Goal: Information Seeking & Learning: Learn about a topic

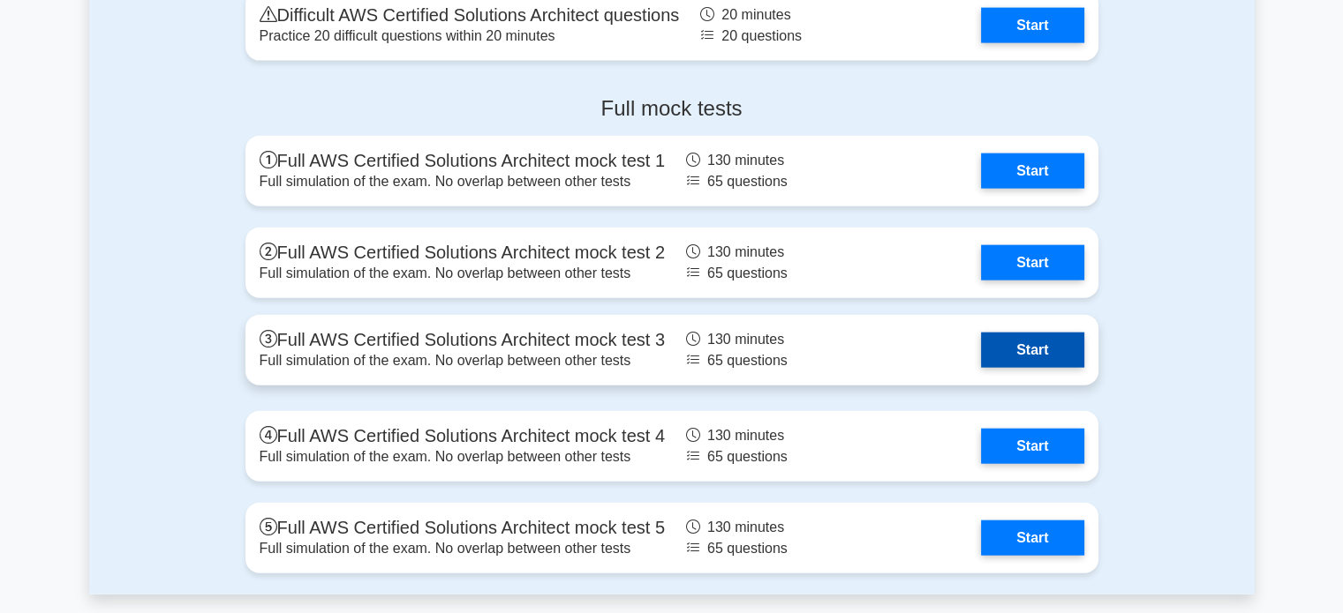
scroll to position [4025, 0]
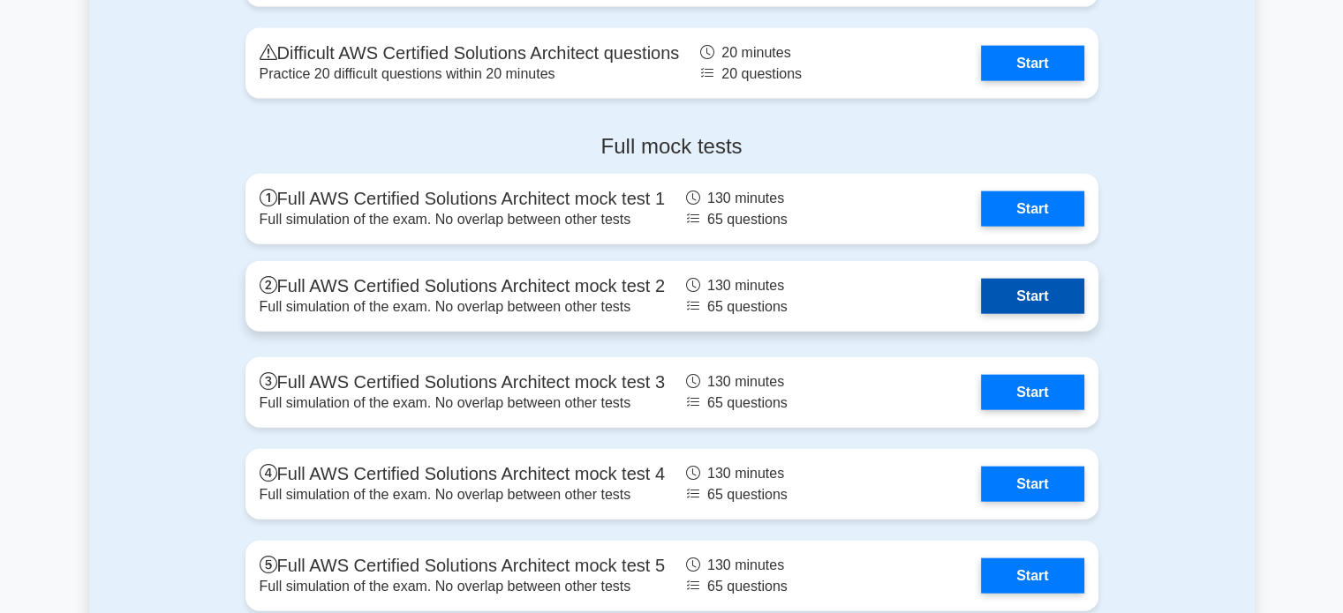
click at [1019, 288] on link "Start" at bounding box center [1032, 296] width 102 height 35
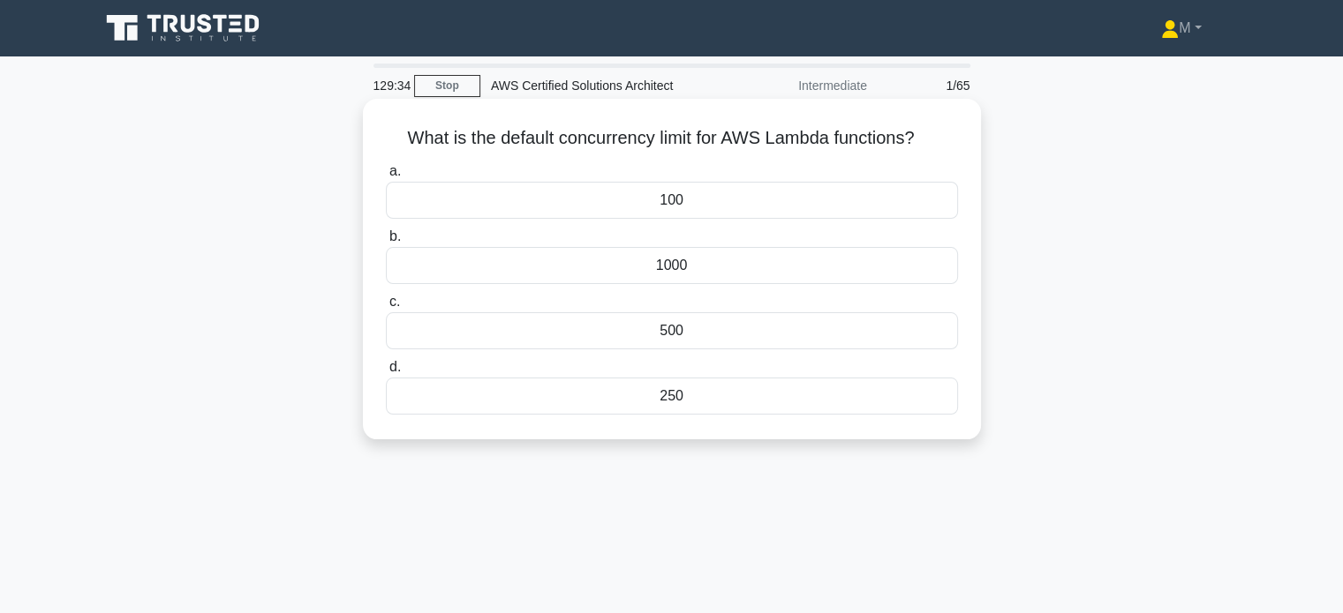
click at [685, 314] on div "500" at bounding box center [672, 330] width 572 height 37
click at [386, 308] on input "c. 500" at bounding box center [386, 302] width 0 height 11
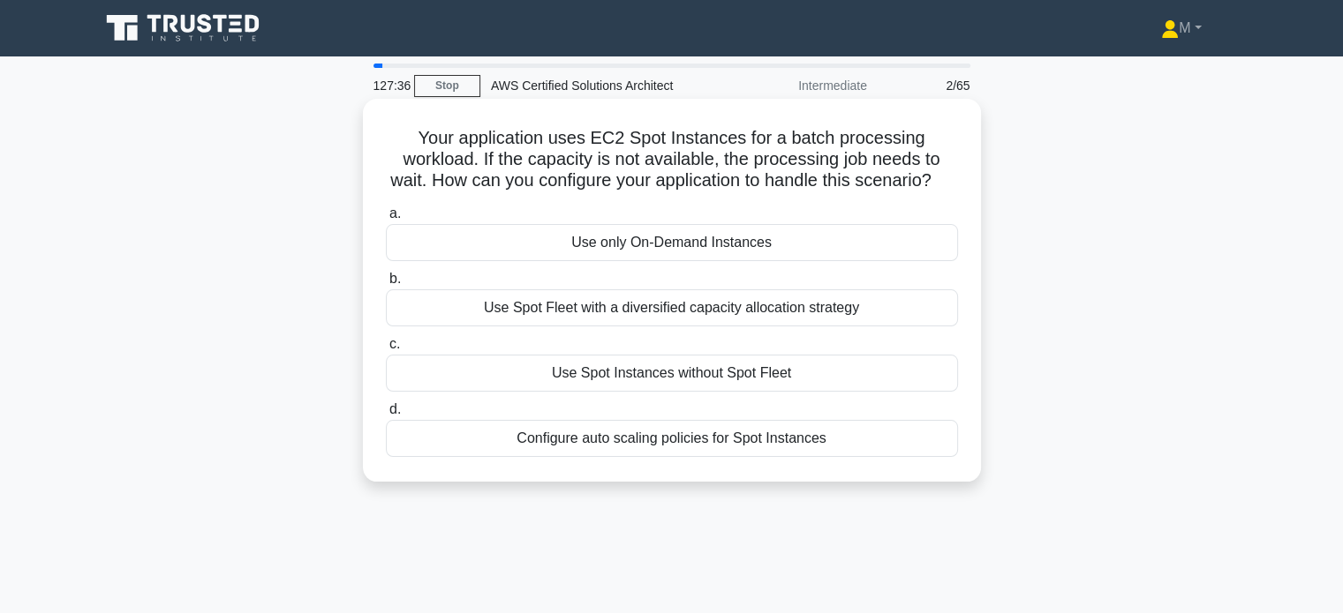
click at [597, 327] on div "Use Spot Fleet with a diversified capacity allocation strategy" at bounding box center [672, 308] width 572 height 37
click at [386, 285] on input "b. Use Spot Fleet with a diversified capacity allocation strategy" at bounding box center [386, 279] width 0 height 11
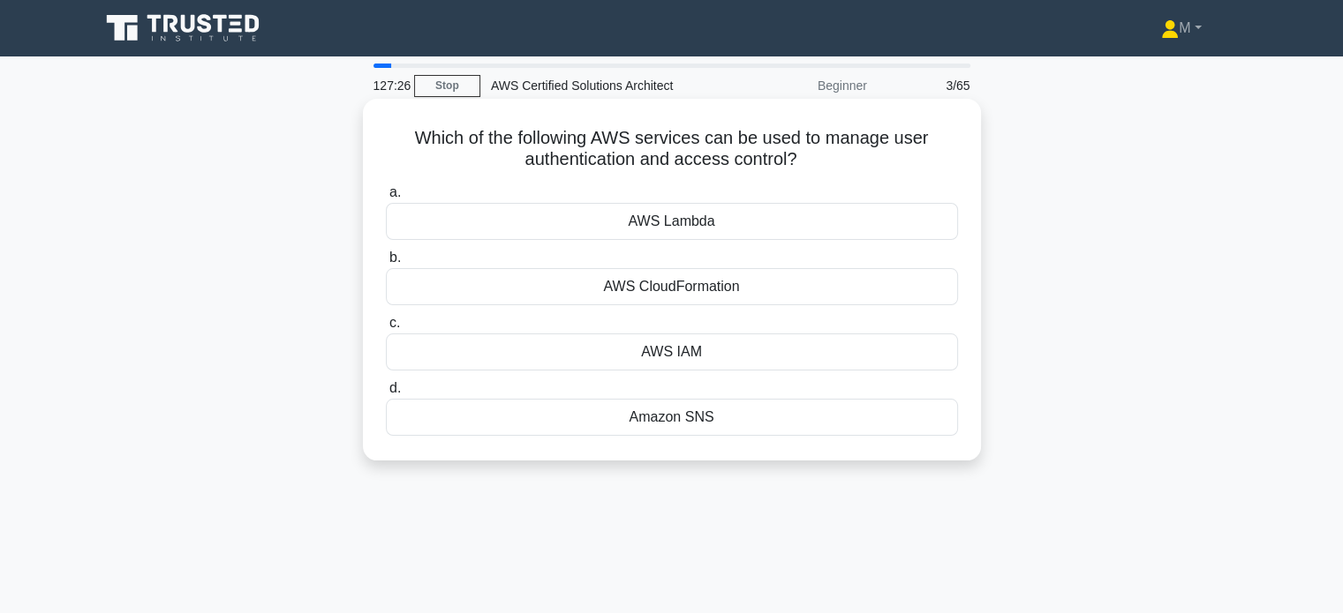
click at [640, 364] on div "AWS IAM" at bounding box center [672, 352] width 572 height 37
click at [386, 329] on input "c. AWS IAM" at bounding box center [386, 323] width 0 height 11
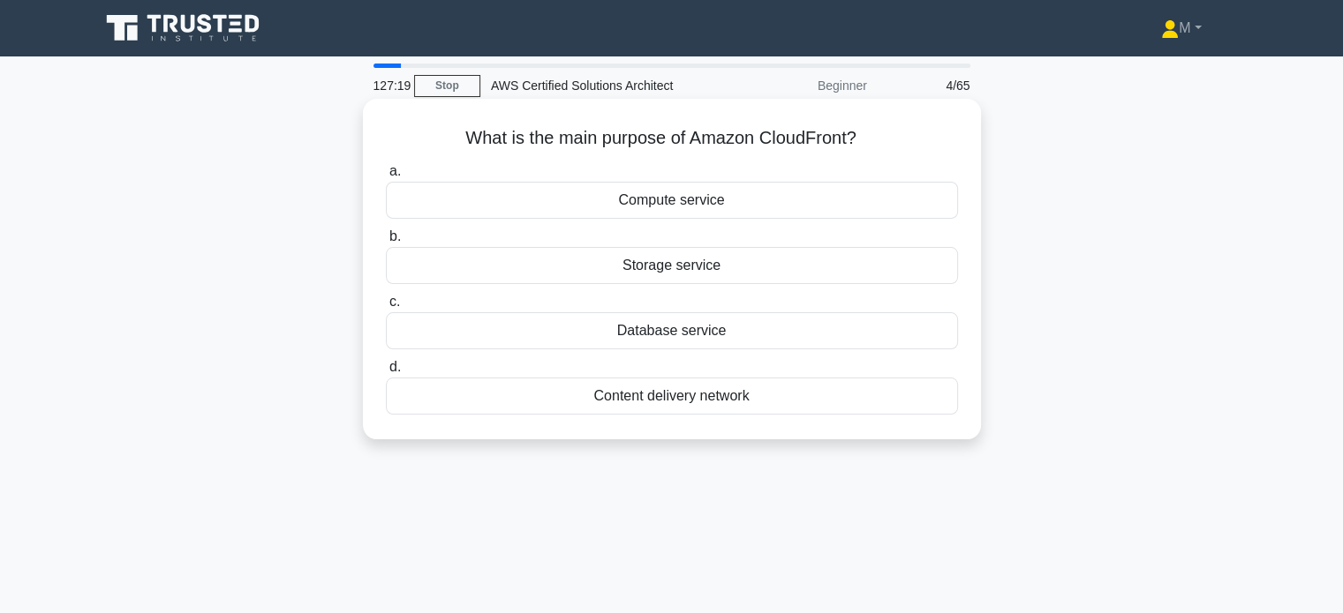
click at [643, 395] on div "Content delivery network" at bounding box center [672, 396] width 572 height 37
click at [386, 373] on input "d. Content delivery network" at bounding box center [386, 367] width 0 height 11
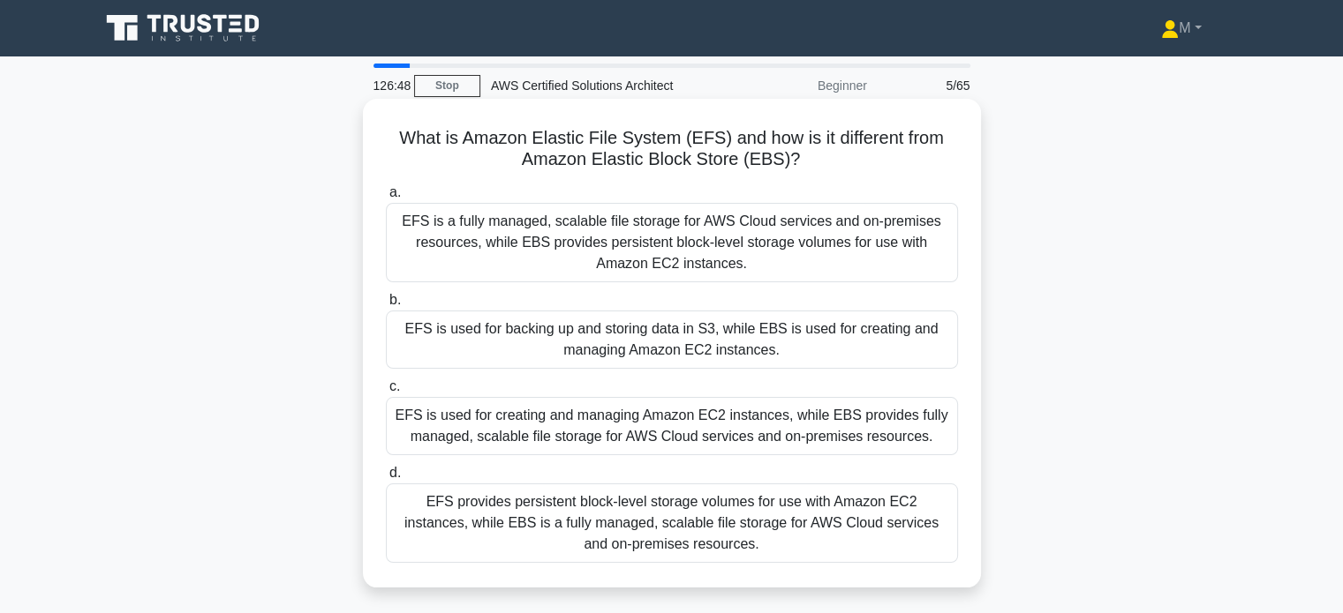
click at [603, 253] on div "EFS is a fully managed, scalable file storage for AWS Cloud services and on-pre…" at bounding box center [672, 242] width 572 height 79
click at [386, 199] on input "a. EFS is a fully managed, scalable file storage for AWS Cloud services and on-…" at bounding box center [386, 192] width 0 height 11
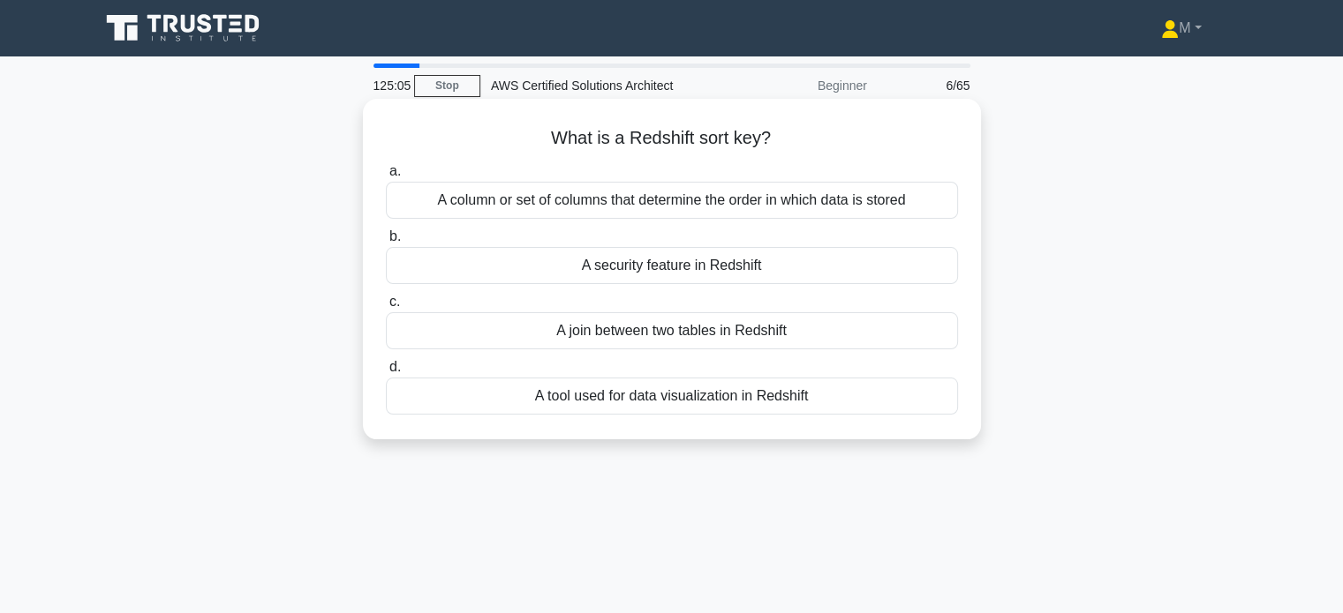
click at [587, 201] on div "A column or set of columns that determine the order in which data is stored" at bounding box center [672, 200] width 572 height 37
click at [386, 177] on input "a. A column or set of columns that determine the order in which data is stored" at bounding box center [386, 171] width 0 height 11
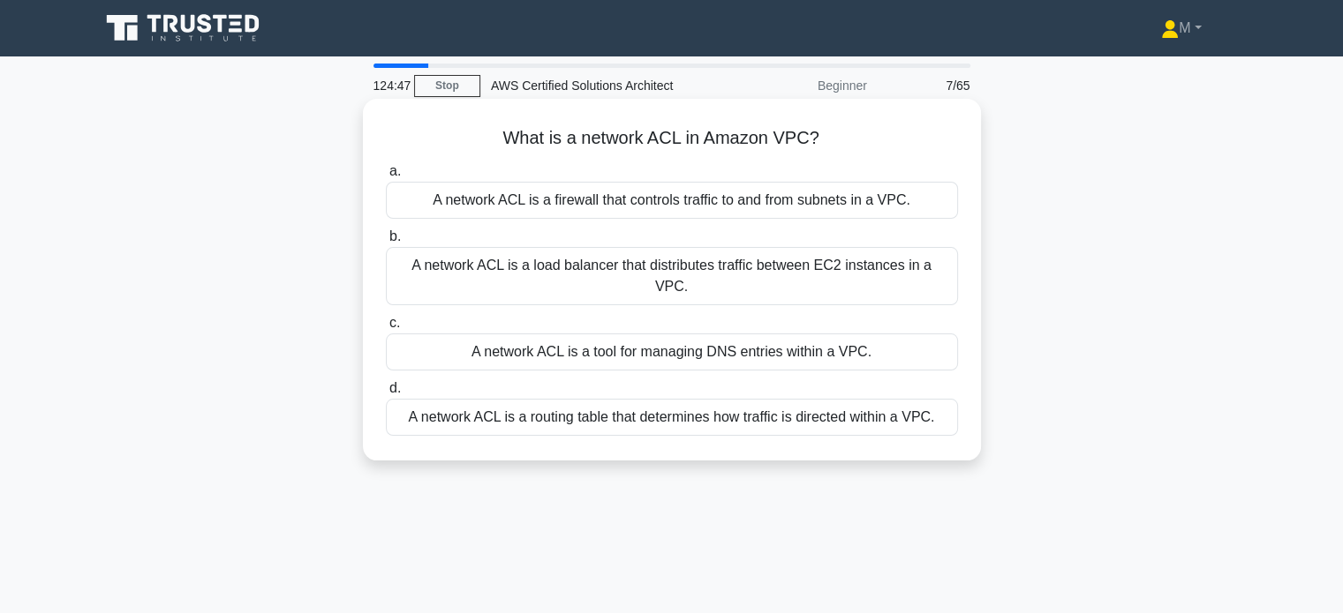
click at [565, 194] on div "A network ACL is a firewall that controls traffic to and from subnets in a VPC." at bounding box center [672, 200] width 572 height 37
click at [386, 177] on input "a. A network ACL is a firewall that controls traffic to and from subnets in a V…" at bounding box center [386, 171] width 0 height 11
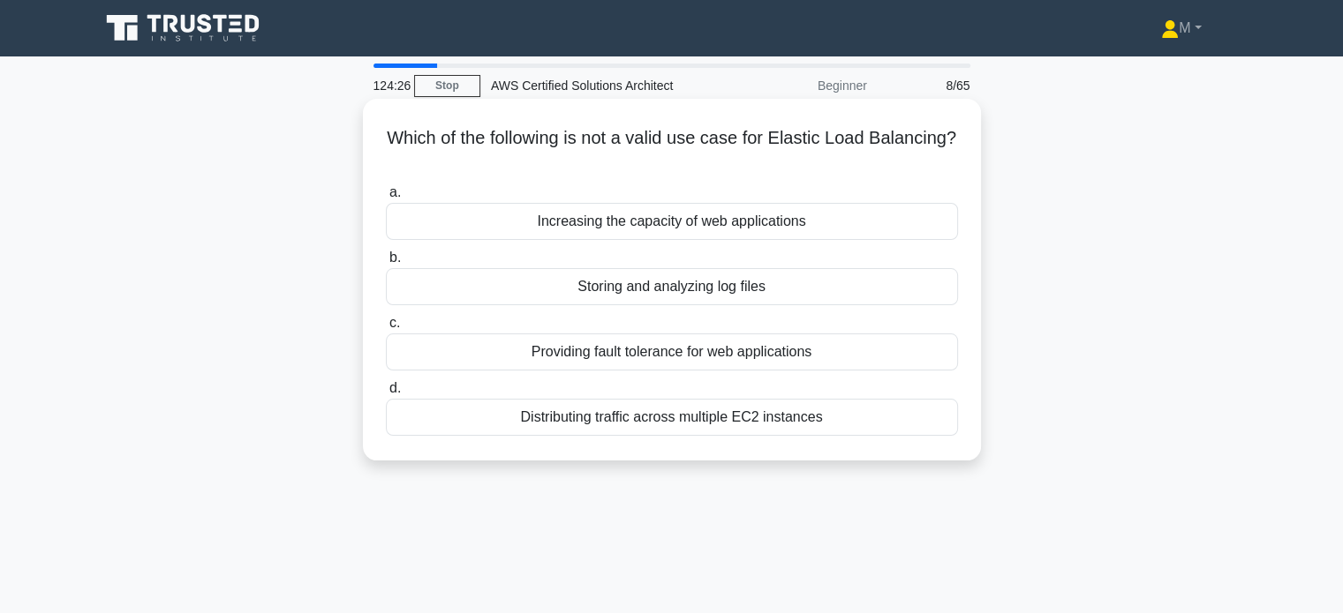
click at [597, 297] on div "Storing and analyzing log files" at bounding box center [672, 286] width 572 height 37
click at [386, 264] on input "b. Storing and analyzing log files" at bounding box center [386, 257] width 0 height 11
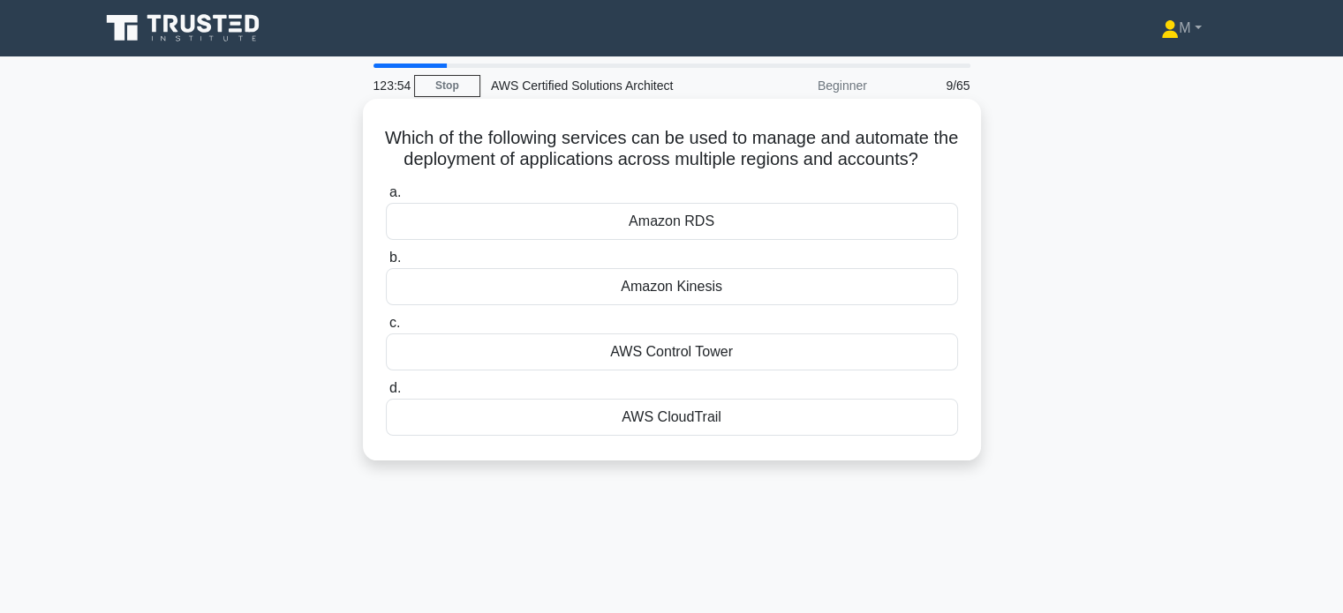
click at [652, 371] on div "AWS Control Tower" at bounding box center [672, 352] width 572 height 37
click at [386, 329] on input "c. AWS Control Tower" at bounding box center [386, 323] width 0 height 11
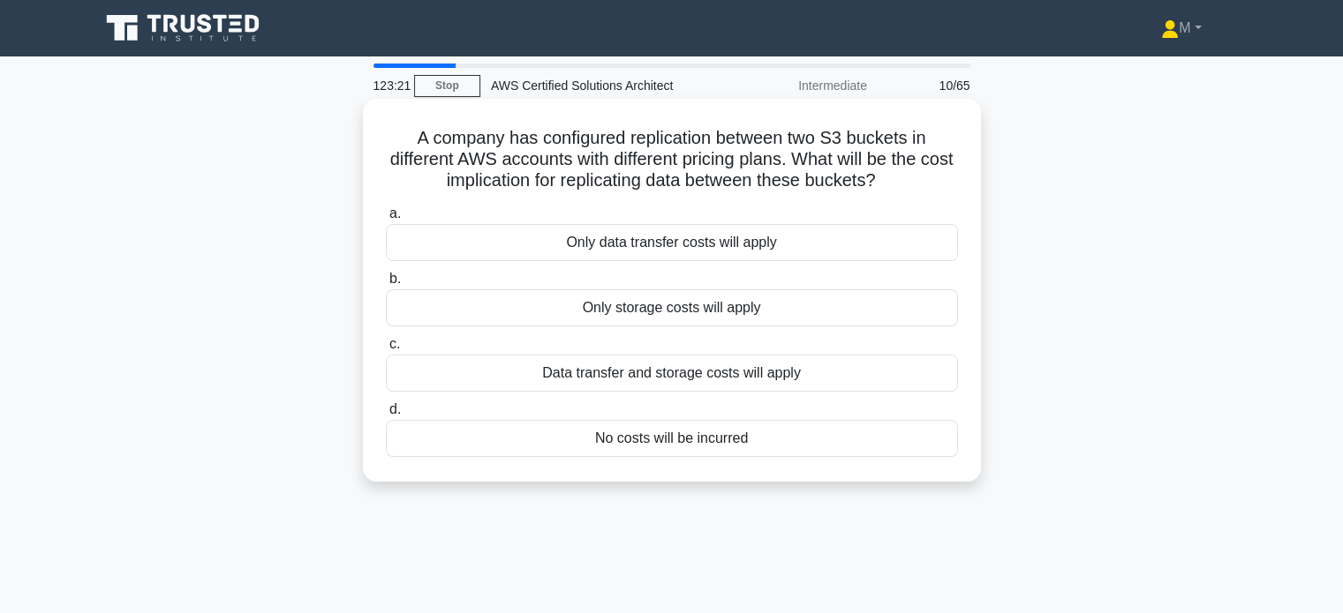
click at [593, 442] on div "No costs will be incurred" at bounding box center [672, 438] width 572 height 37
click at [386, 416] on input "d. No costs will be incurred" at bounding box center [386, 409] width 0 height 11
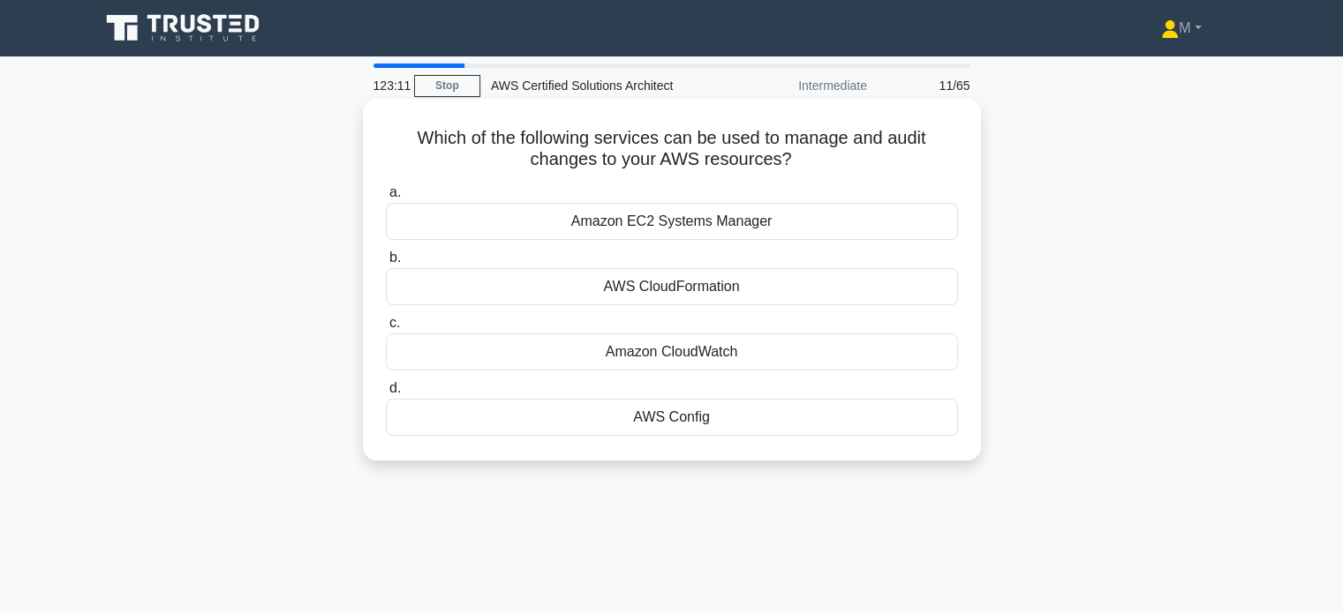
click at [678, 426] on div "AWS Config" at bounding box center [672, 417] width 572 height 37
click at [386, 395] on input "d. AWS Config" at bounding box center [386, 388] width 0 height 11
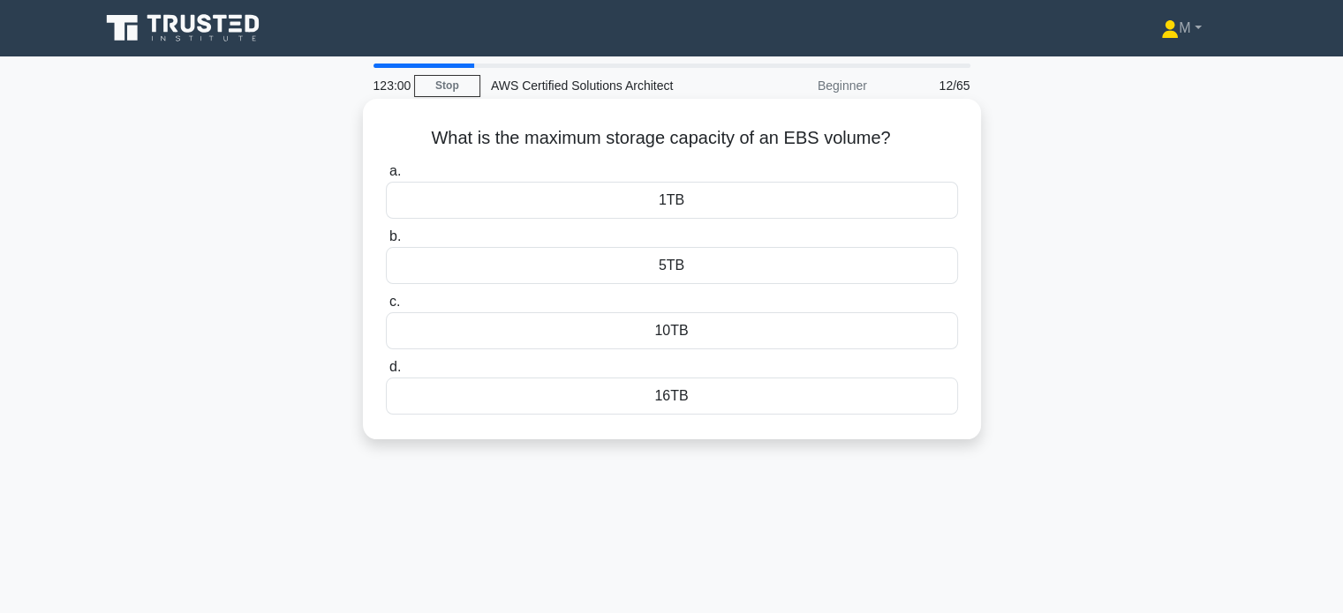
click at [694, 409] on div "16TB" at bounding box center [672, 396] width 572 height 37
click at [386, 373] on input "d. 16TB" at bounding box center [386, 367] width 0 height 11
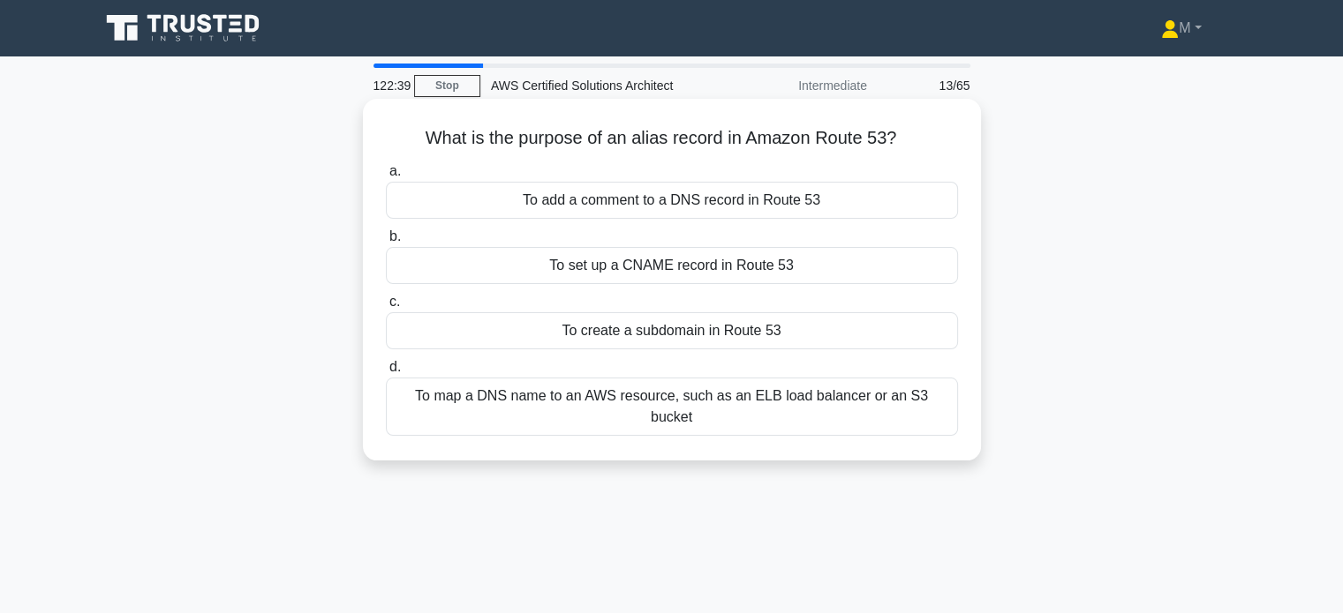
click at [619, 405] on div "To map a DNS name to an AWS resource, such as an ELB load balancer or an S3 buc…" at bounding box center [672, 407] width 572 height 58
click at [386, 373] on input "d. To map a DNS name to an AWS resource, such as an ELB load balancer or an S3 …" at bounding box center [386, 367] width 0 height 11
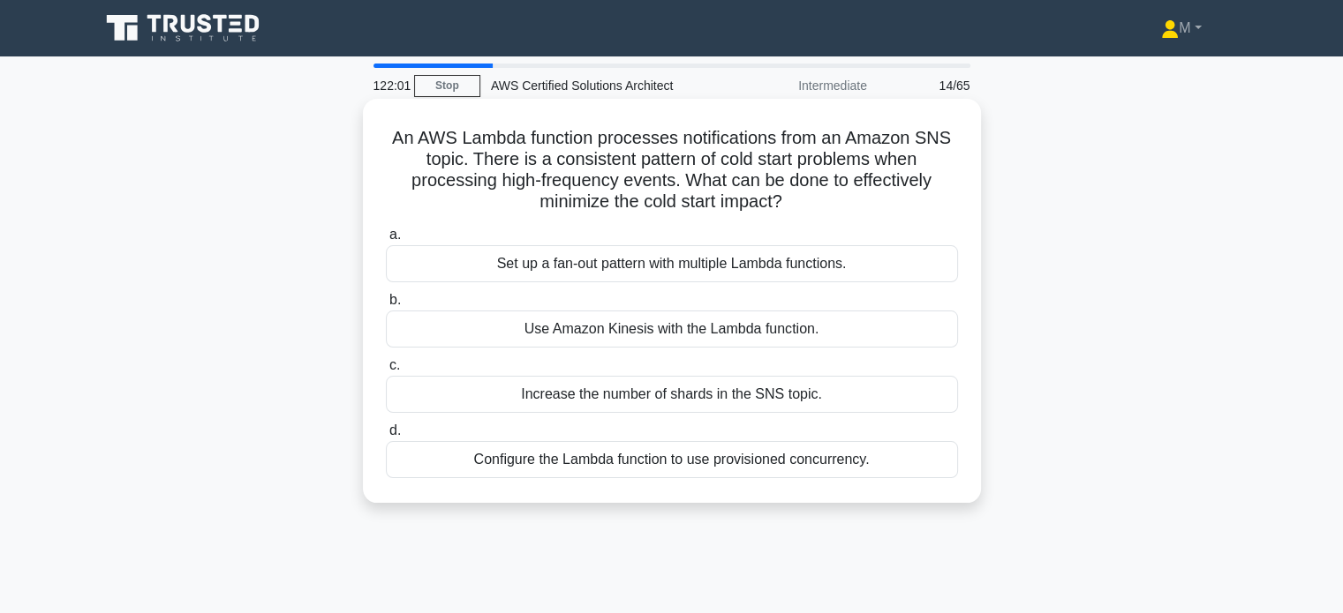
click at [593, 272] on div "Set up a fan-out pattern with multiple Lambda functions." at bounding box center [672, 263] width 572 height 37
click at [386, 241] on input "a. Set up a fan-out pattern with multiple Lambda functions." at bounding box center [386, 234] width 0 height 11
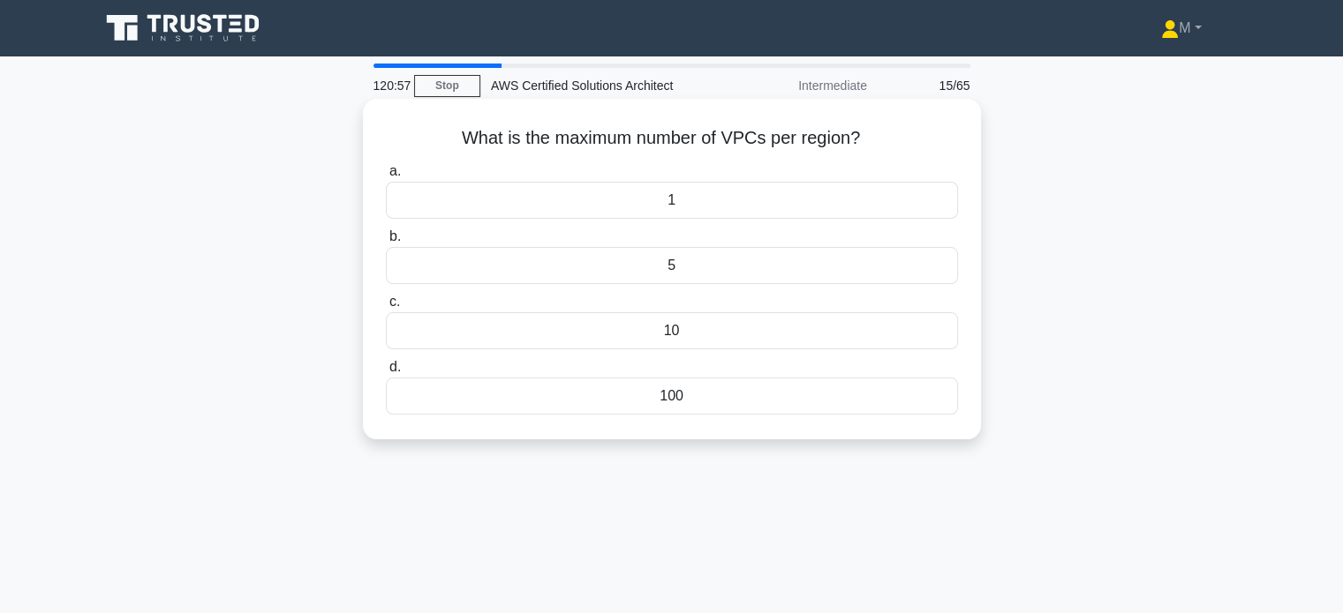
click at [664, 403] on div "100" at bounding box center [672, 396] width 572 height 37
click at [386, 373] on input "d. 100" at bounding box center [386, 367] width 0 height 11
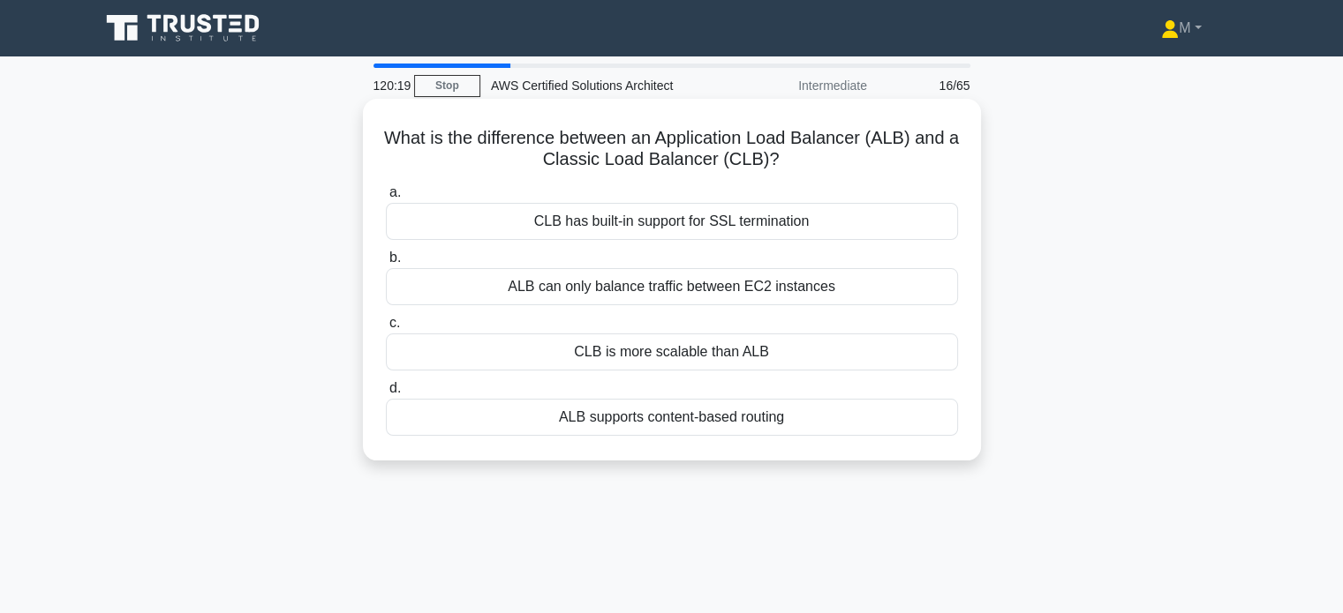
click at [678, 416] on div "ALB supports content-based routing" at bounding box center [672, 417] width 572 height 37
click at [386, 395] on input "d. ALB supports content-based routing" at bounding box center [386, 388] width 0 height 11
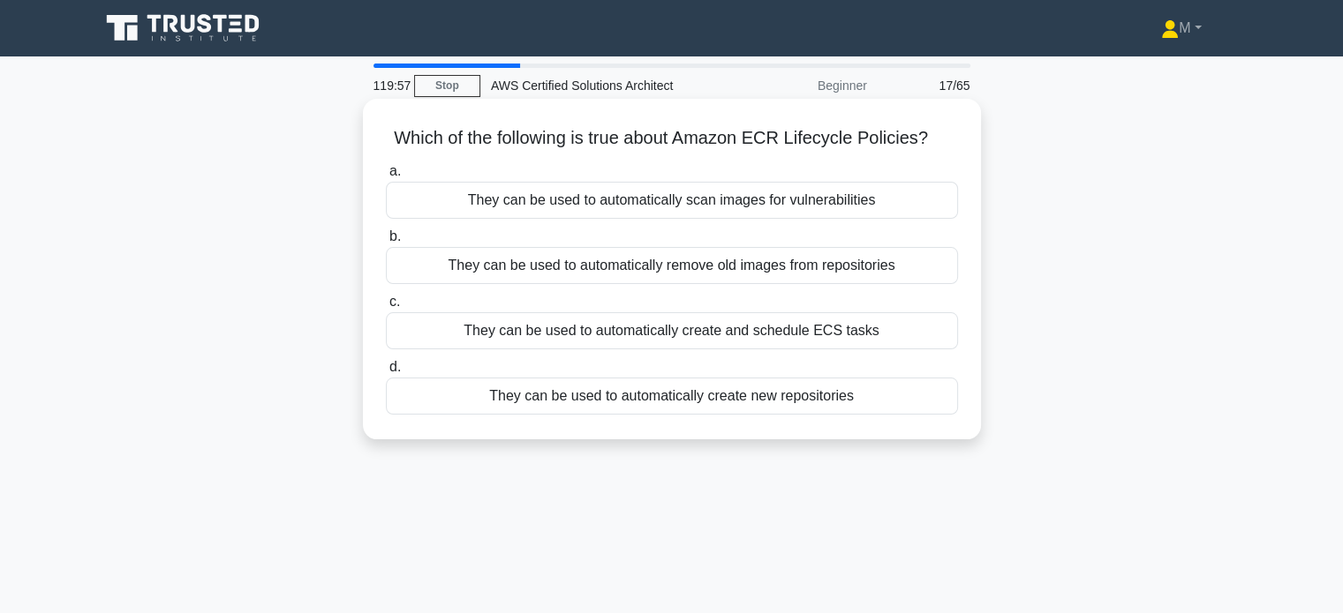
click at [643, 270] on div "They can be used to automatically remove old images from repositories" at bounding box center [672, 265] width 572 height 37
click at [386, 243] on input "b. They can be used to automatically remove old images from repositories" at bounding box center [386, 236] width 0 height 11
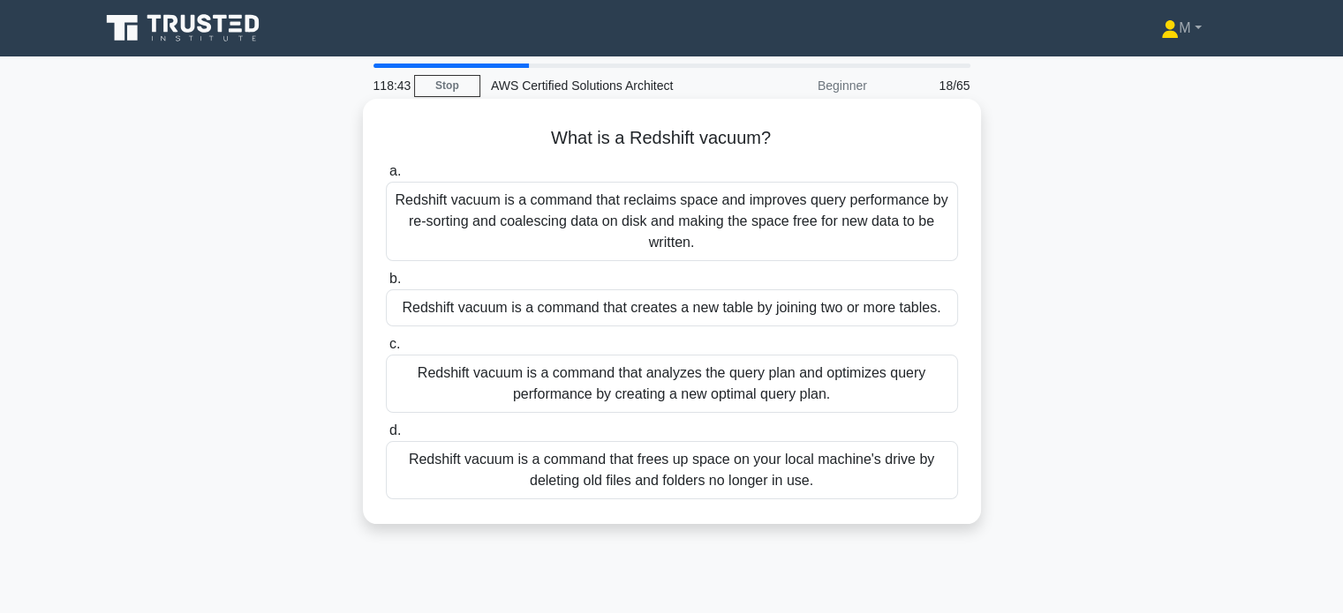
click at [742, 220] on div "Redshift vacuum is a command that reclaims space and improves query performance…" at bounding box center [672, 221] width 572 height 79
click at [386, 177] on input "a. Redshift vacuum is a command that reclaims space and improves query performa…" at bounding box center [386, 171] width 0 height 11
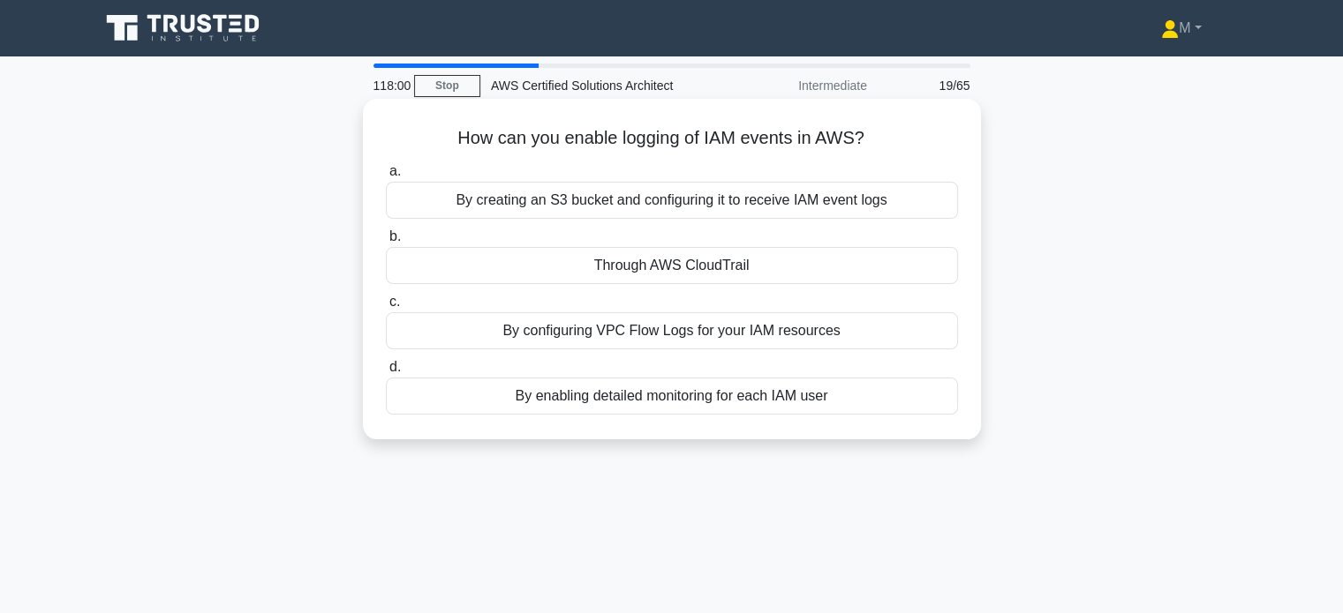
click at [639, 267] on div "Through AWS CloudTrail" at bounding box center [672, 265] width 572 height 37
click at [386, 243] on input "b. Through AWS CloudTrail" at bounding box center [386, 236] width 0 height 11
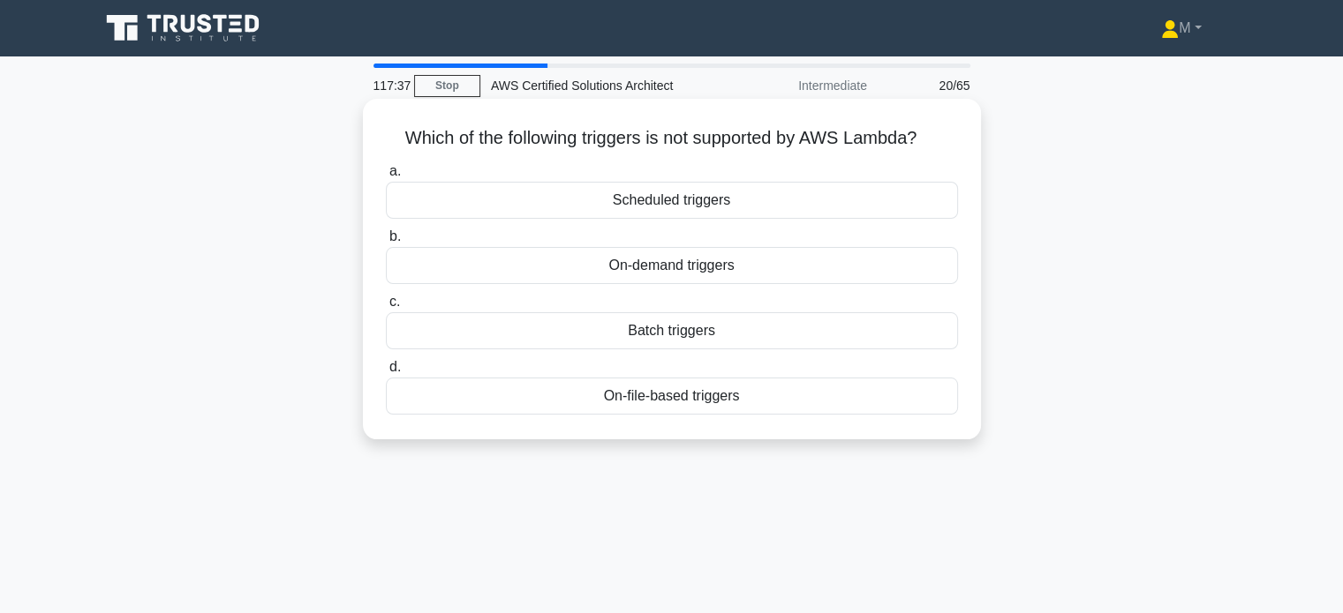
click at [671, 343] on div "Batch triggers" at bounding box center [672, 330] width 572 height 37
click at [386, 308] on input "c. Batch triggers" at bounding box center [386, 302] width 0 height 11
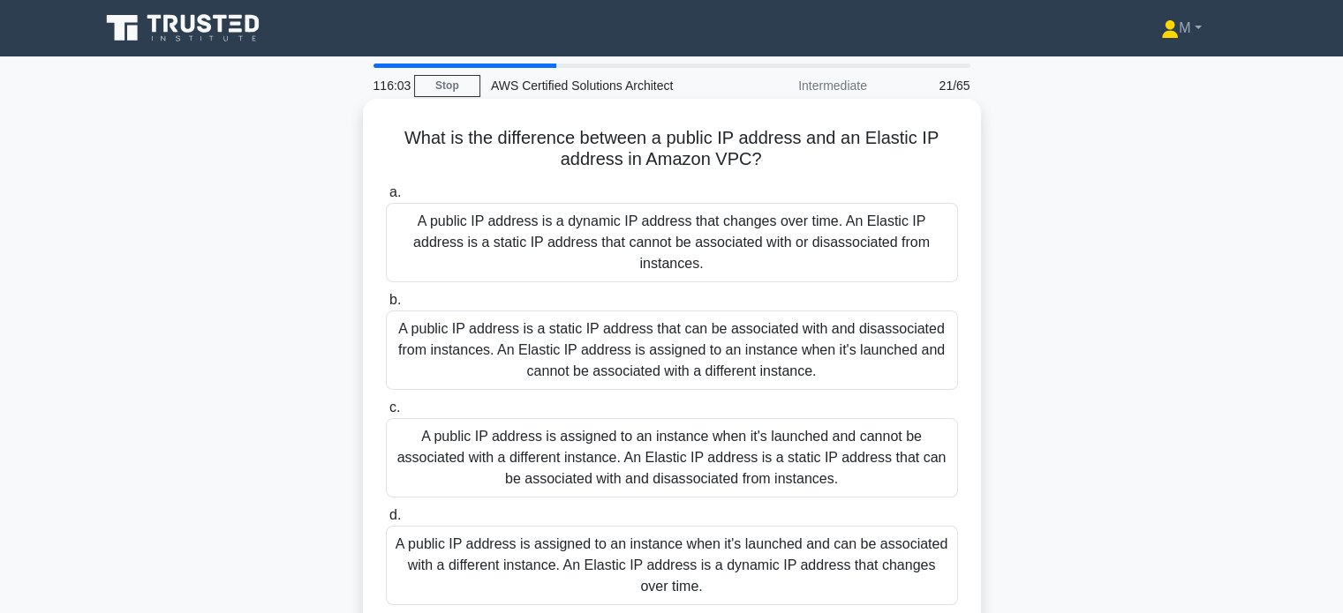
click at [666, 243] on div "A public IP address is a dynamic IP address that changes over time. An Elastic …" at bounding box center [672, 242] width 572 height 79
click at [386, 199] on input "a. A public IP address is a dynamic IP address that changes over time. An Elast…" at bounding box center [386, 192] width 0 height 11
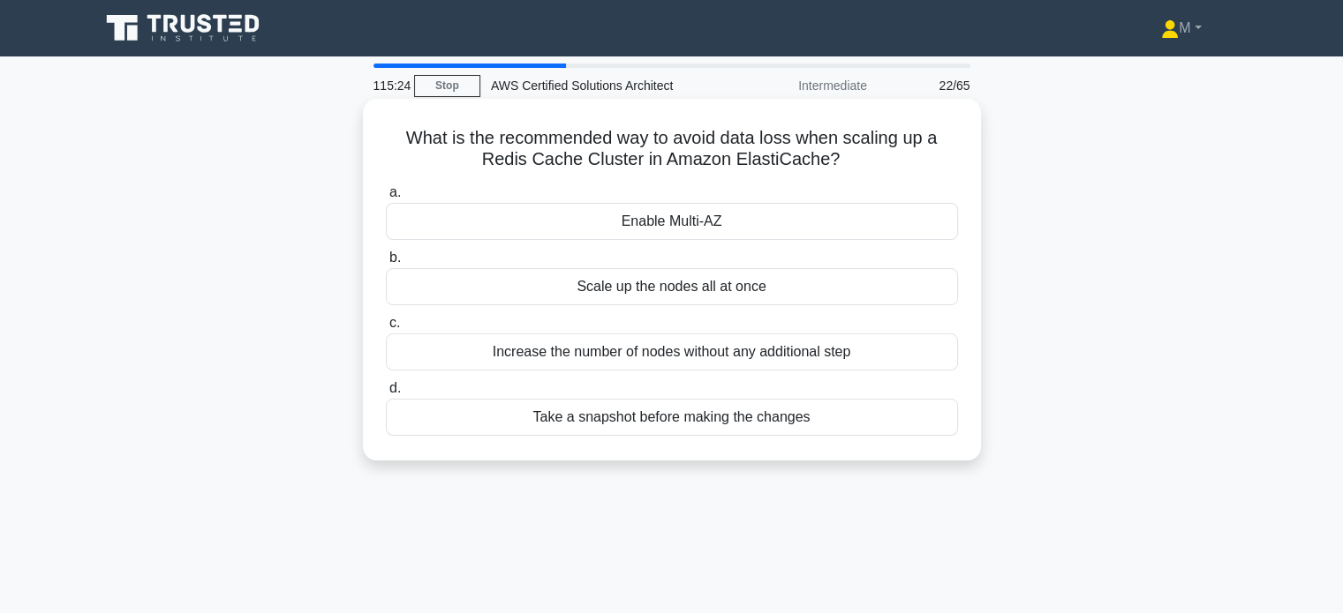
click at [628, 423] on div "Take a snapshot before making the changes" at bounding box center [672, 417] width 572 height 37
click at [386, 395] on input "d. Take a snapshot before making the changes" at bounding box center [386, 388] width 0 height 11
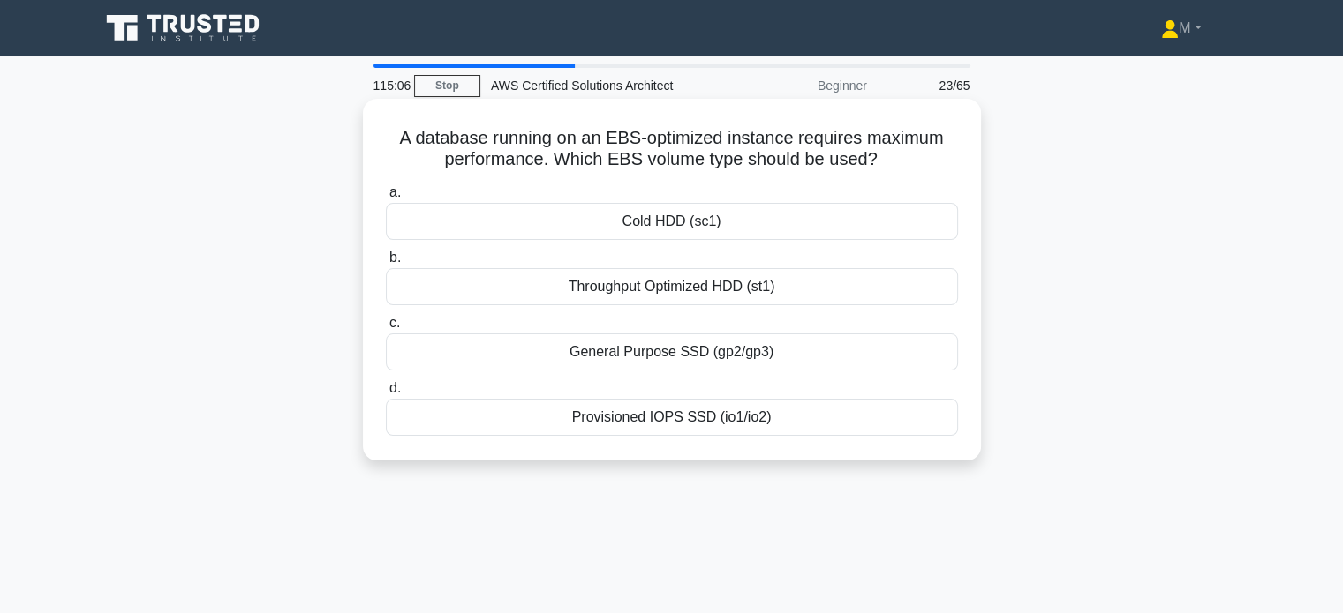
click at [621, 413] on div "Provisioned IOPS SSD (io1/io2)" at bounding box center [672, 417] width 572 height 37
click at [386, 395] on input "d. Provisioned IOPS SSD (io1/io2)" at bounding box center [386, 388] width 0 height 11
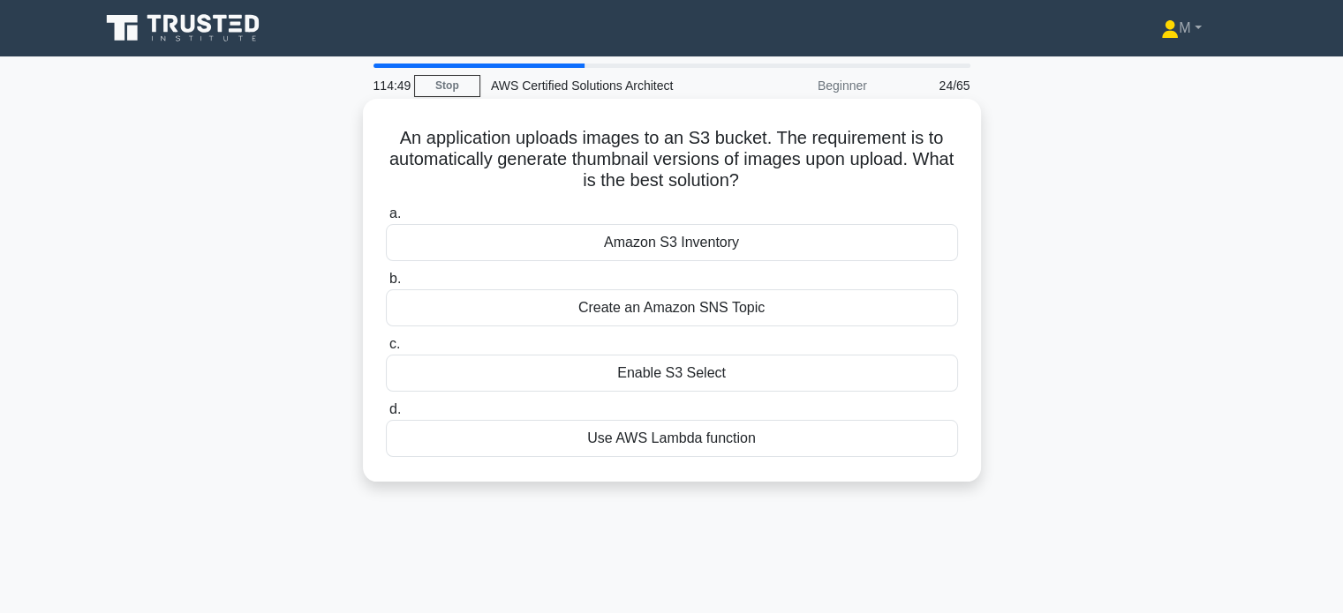
click at [653, 440] on div "Use AWS Lambda function" at bounding box center [672, 438] width 572 height 37
click at [386, 416] on input "d. Use AWS Lambda function" at bounding box center [386, 409] width 0 height 11
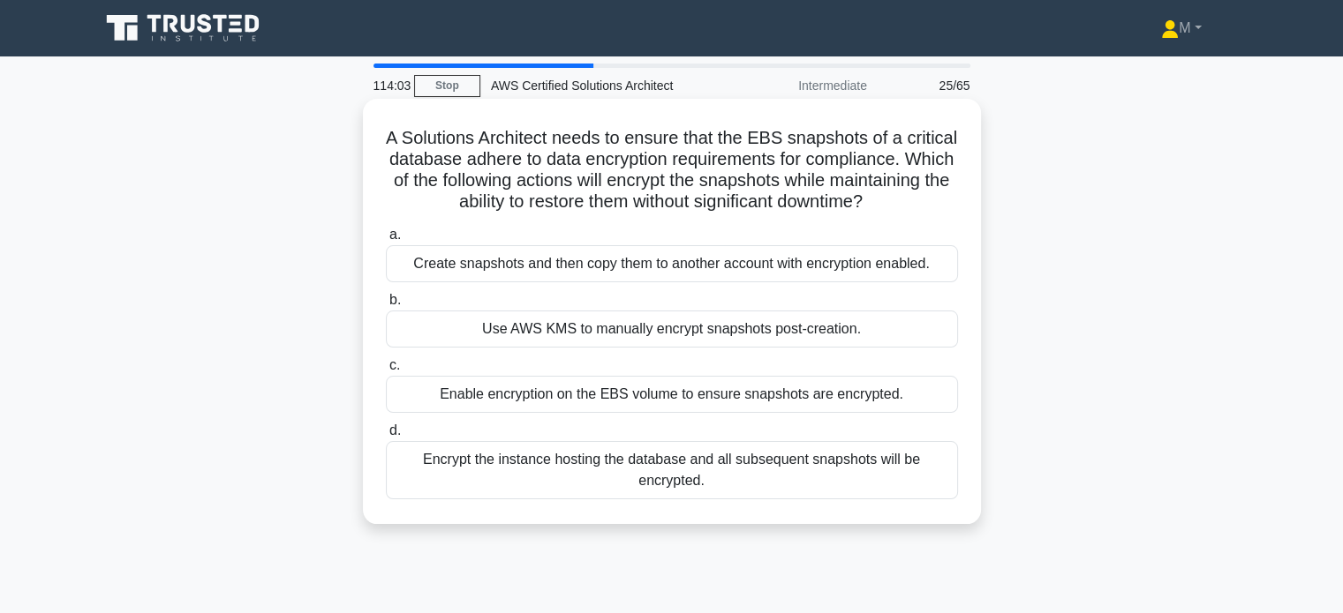
click at [642, 413] on div "Enable encryption on the EBS volume to ensure snapshots are encrypted." at bounding box center [672, 394] width 572 height 37
click at [386, 372] on input "c. Enable encryption on the EBS volume to ensure snapshots are encrypted." at bounding box center [386, 365] width 0 height 11
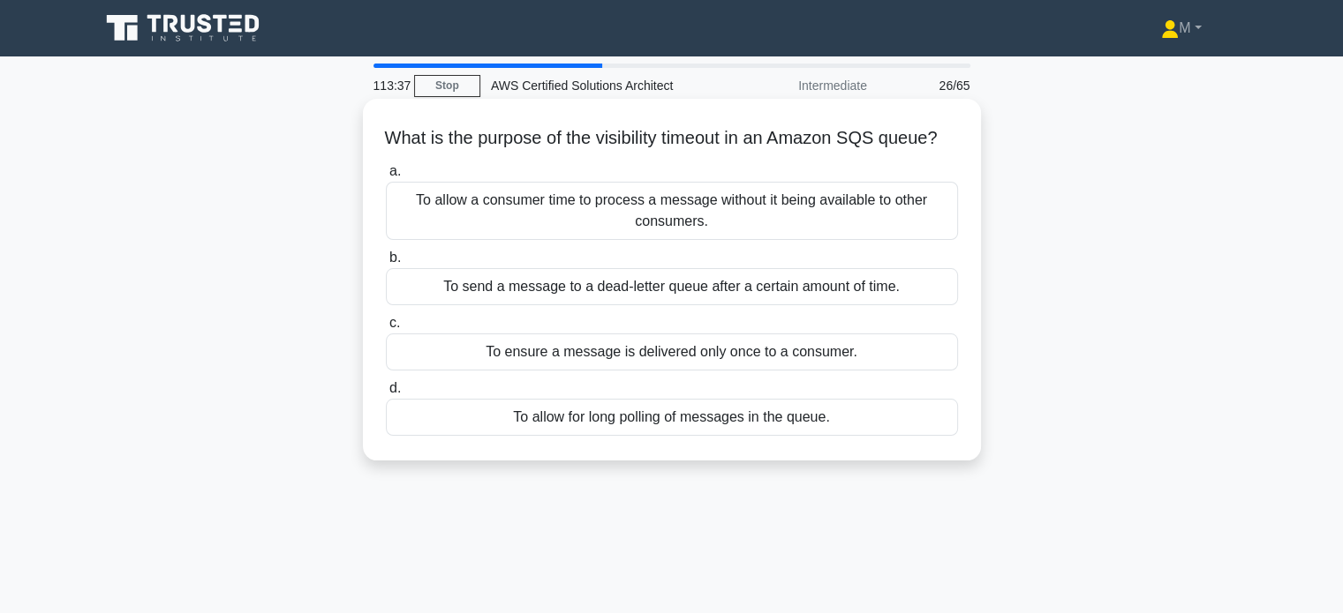
click at [586, 240] on div "To allow a consumer time to process a message without it being available to oth…" at bounding box center [672, 211] width 572 height 58
click at [386, 177] on input "a. To allow a consumer time to process a message without it being available to …" at bounding box center [386, 171] width 0 height 11
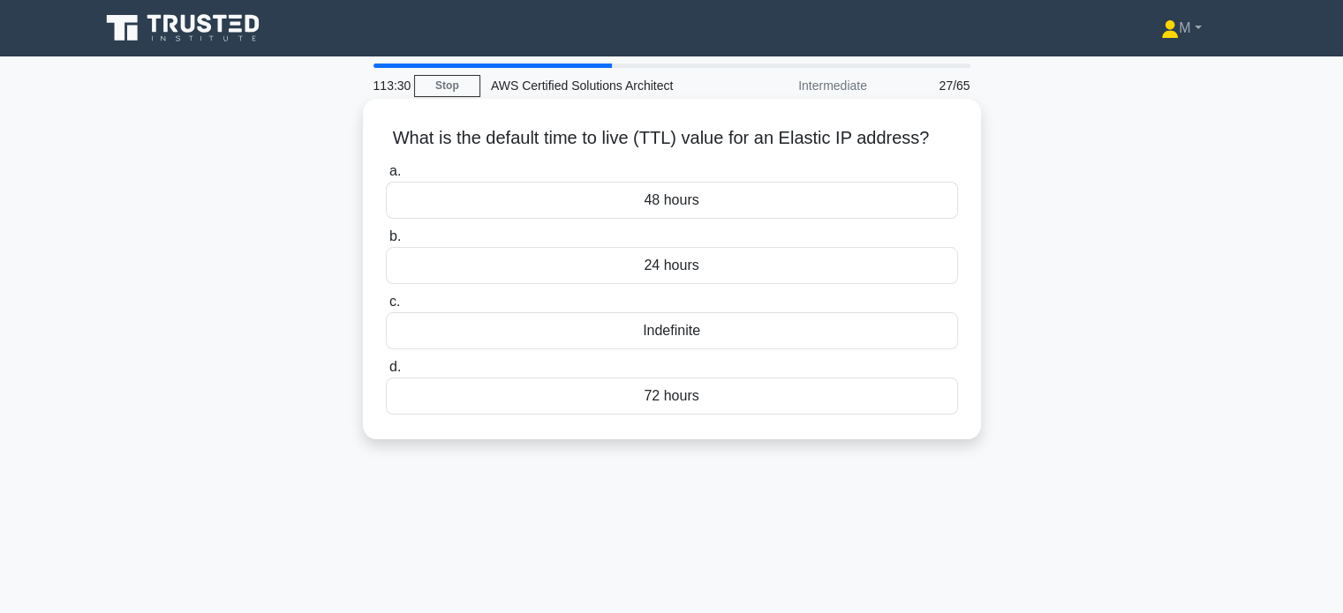
click at [678, 327] on div "Indefinite" at bounding box center [672, 330] width 572 height 37
click at [386, 308] on input "c. Indefinite" at bounding box center [386, 302] width 0 height 11
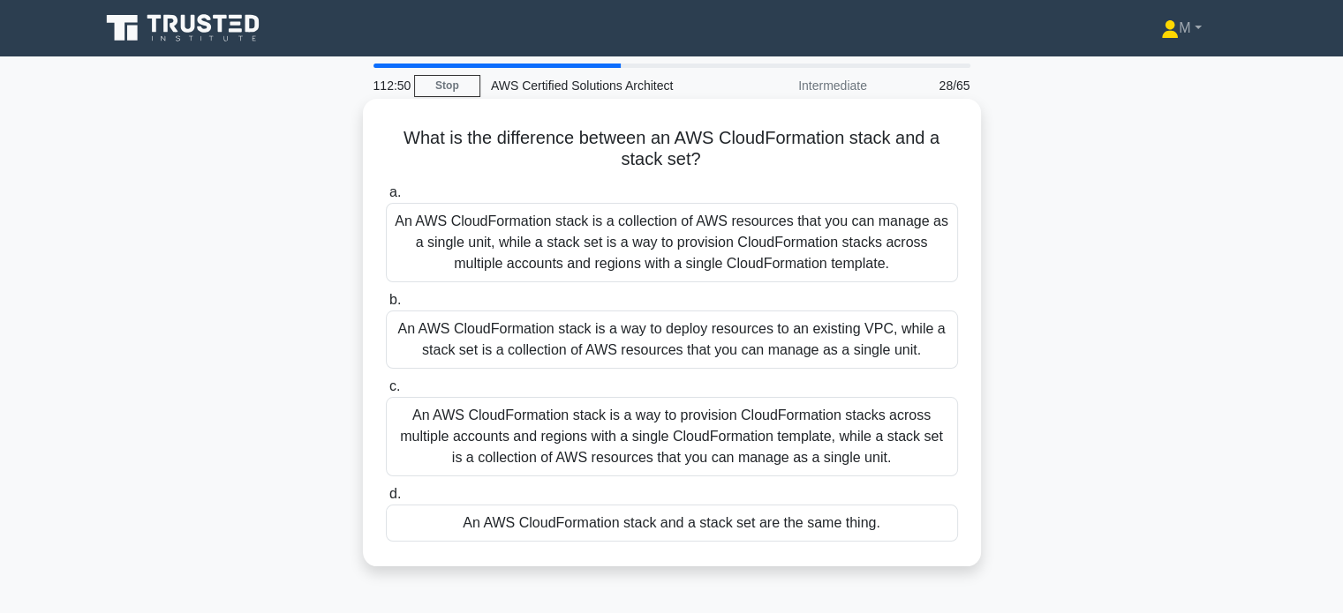
click at [554, 249] on div "An AWS CloudFormation stack is a collection of AWS resources that you can manag…" at bounding box center [672, 242] width 572 height 79
click at [386, 199] on input "a. An AWS CloudFormation stack is a collection of AWS resources that you can ma…" at bounding box center [386, 192] width 0 height 11
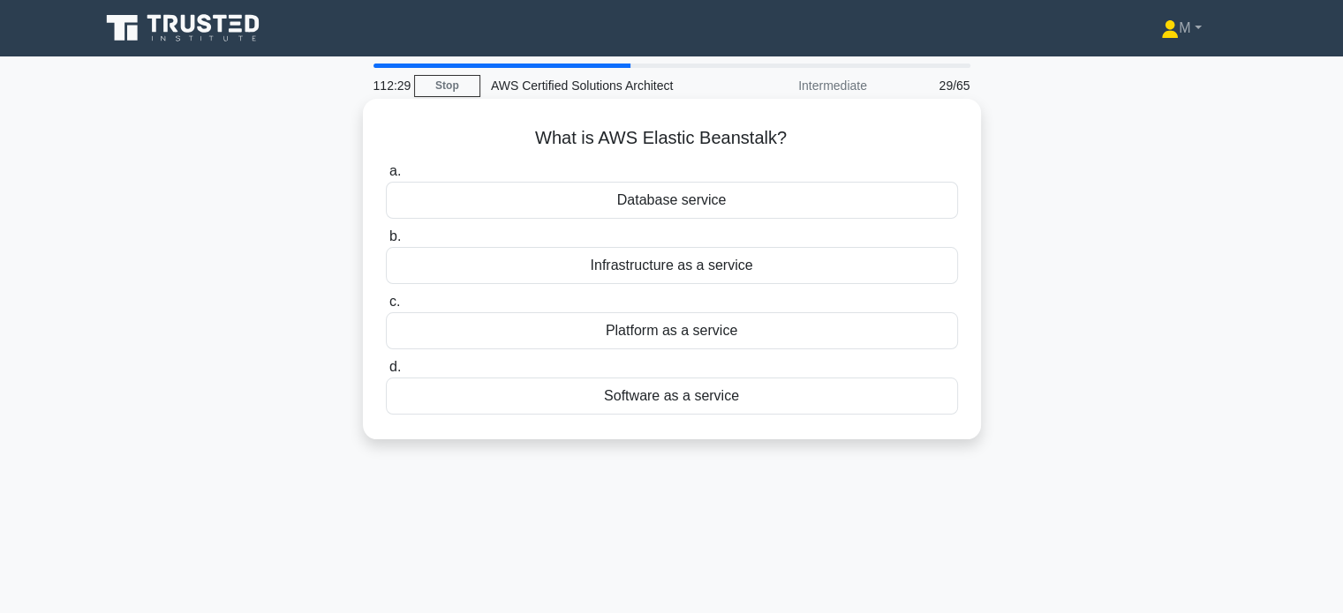
click at [668, 403] on div "Software as a service" at bounding box center [672, 396] width 572 height 37
click at [386, 373] on input "d. Software as a service" at bounding box center [386, 367] width 0 height 11
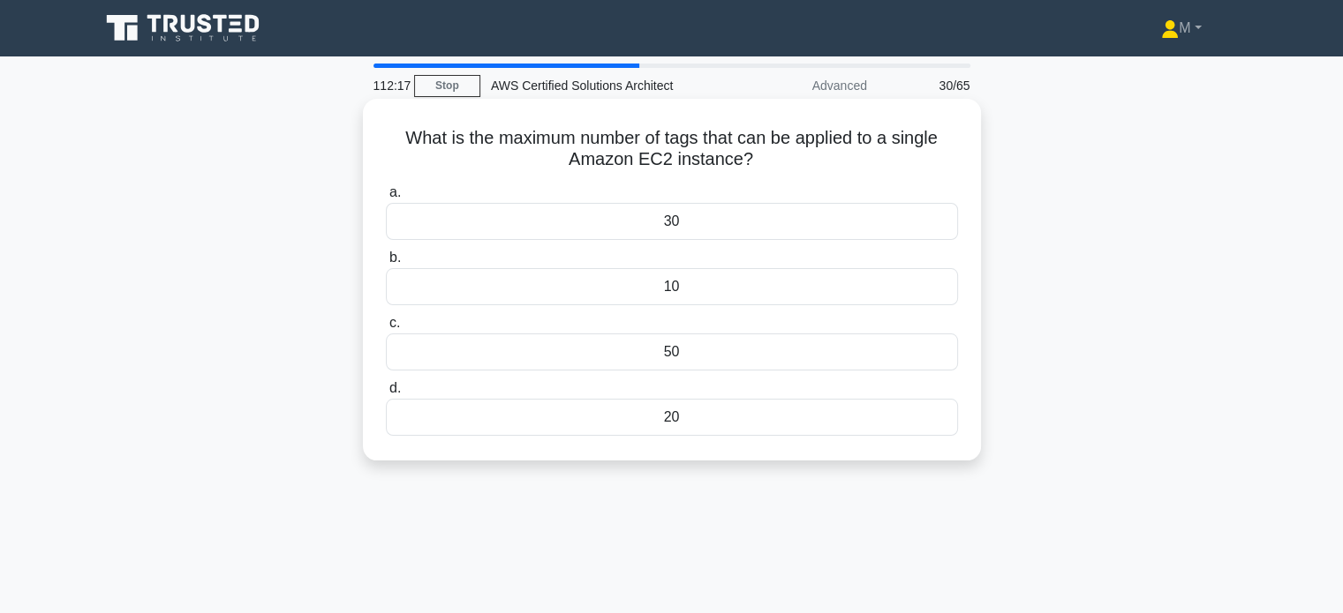
click at [663, 358] on div "50" at bounding box center [672, 352] width 572 height 37
click at [386, 329] on input "c. 50" at bounding box center [386, 323] width 0 height 11
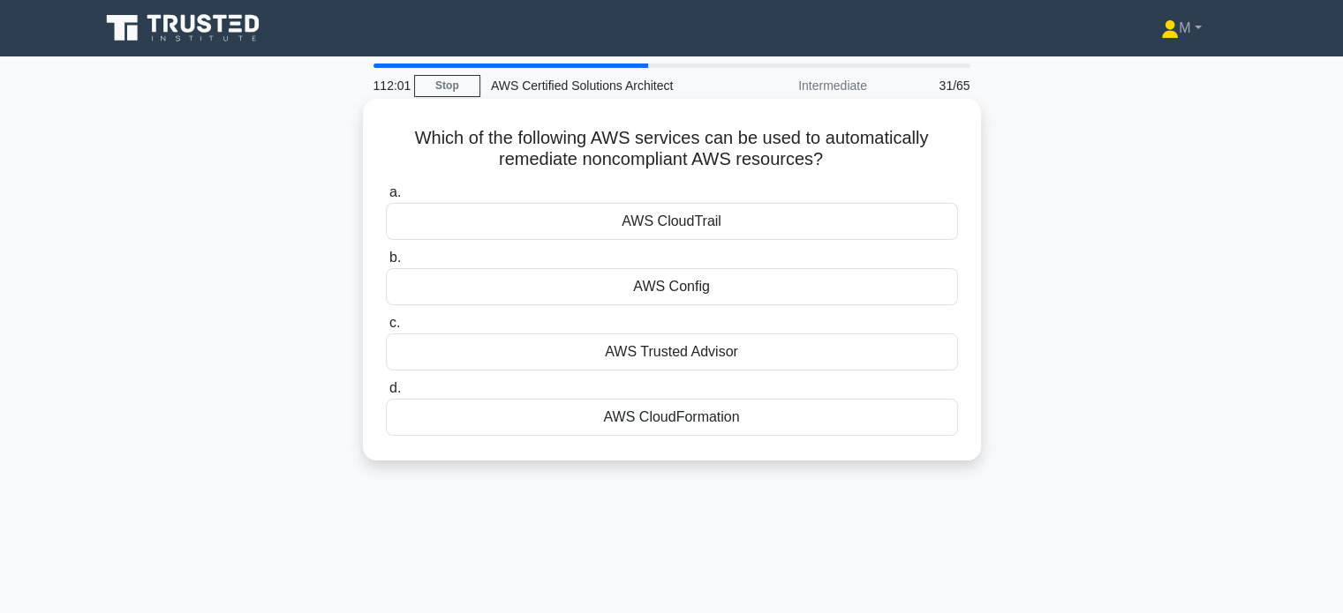
click at [667, 235] on div "AWS CloudTrail" at bounding box center [672, 221] width 572 height 37
click at [386, 199] on input "a. AWS CloudTrail" at bounding box center [386, 192] width 0 height 11
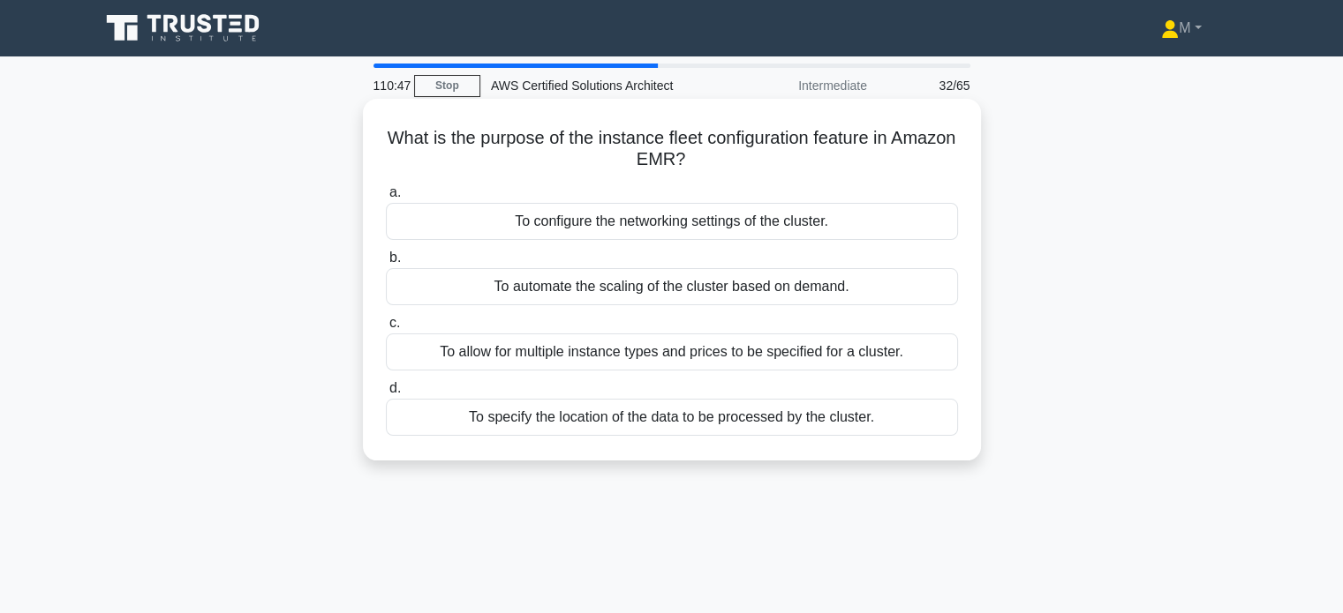
click at [647, 282] on div "To automate the scaling of the cluster based on demand." at bounding box center [672, 286] width 572 height 37
click at [386, 264] on input "b. To automate the scaling of the cluster based on demand." at bounding box center [386, 257] width 0 height 11
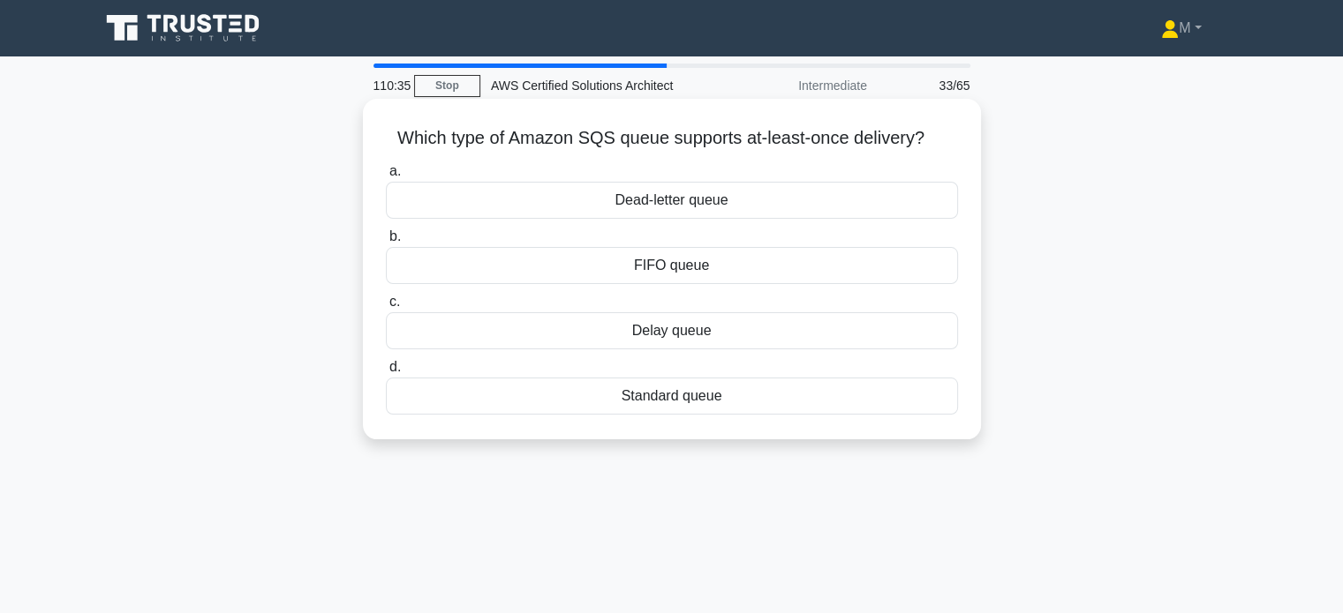
click at [660, 405] on div "Standard queue" at bounding box center [672, 396] width 572 height 37
click at [386, 373] on input "d. Standard queue" at bounding box center [386, 367] width 0 height 11
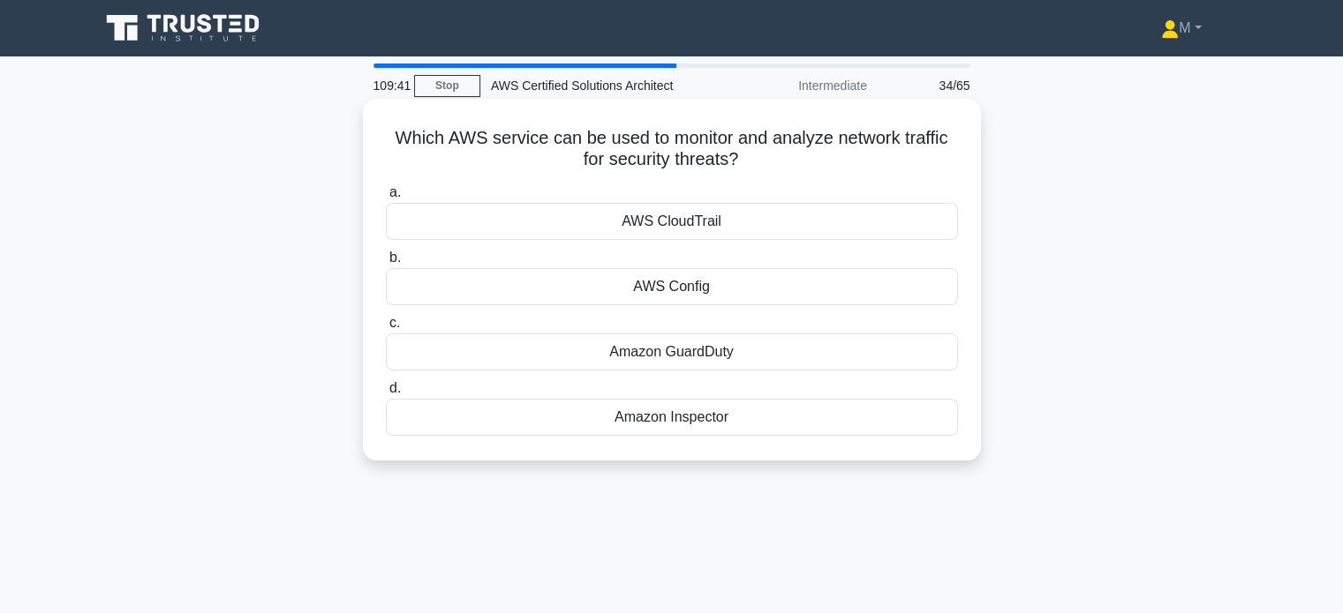
click at [674, 294] on div "AWS Config" at bounding box center [672, 286] width 572 height 37
click at [386, 264] on input "b. AWS Config" at bounding box center [386, 257] width 0 height 11
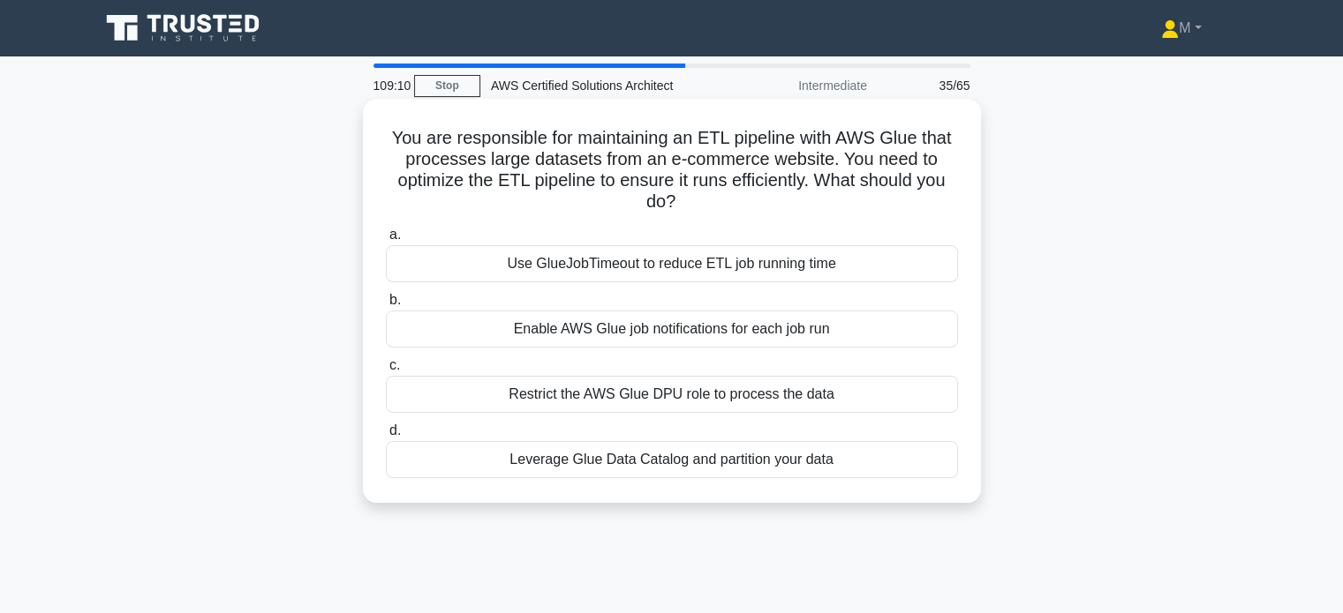
click at [614, 460] on div "Leverage Glue Data Catalog and partition your data" at bounding box center [672, 459] width 572 height 37
click at [386, 437] on input "d. Leverage Glue Data Catalog and partition your data" at bounding box center [386, 430] width 0 height 11
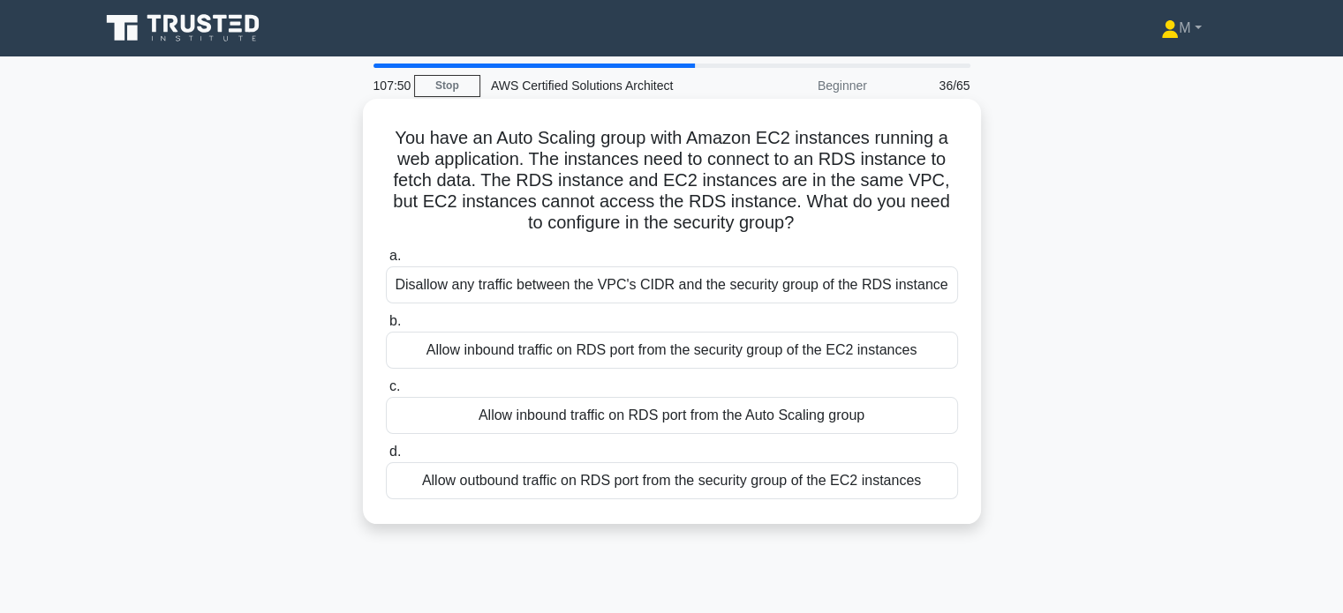
click at [739, 353] on div "Allow inbound traffic on RDS port from the security group of the EC2 instances" at bounding box center [672, 350] width 572 height 37
click at [386, 327] on input "b. Allow inbound traffic on RDS port from the security group of the EC2 instanc…" at bounding box center [386, 321] width 0 height 11
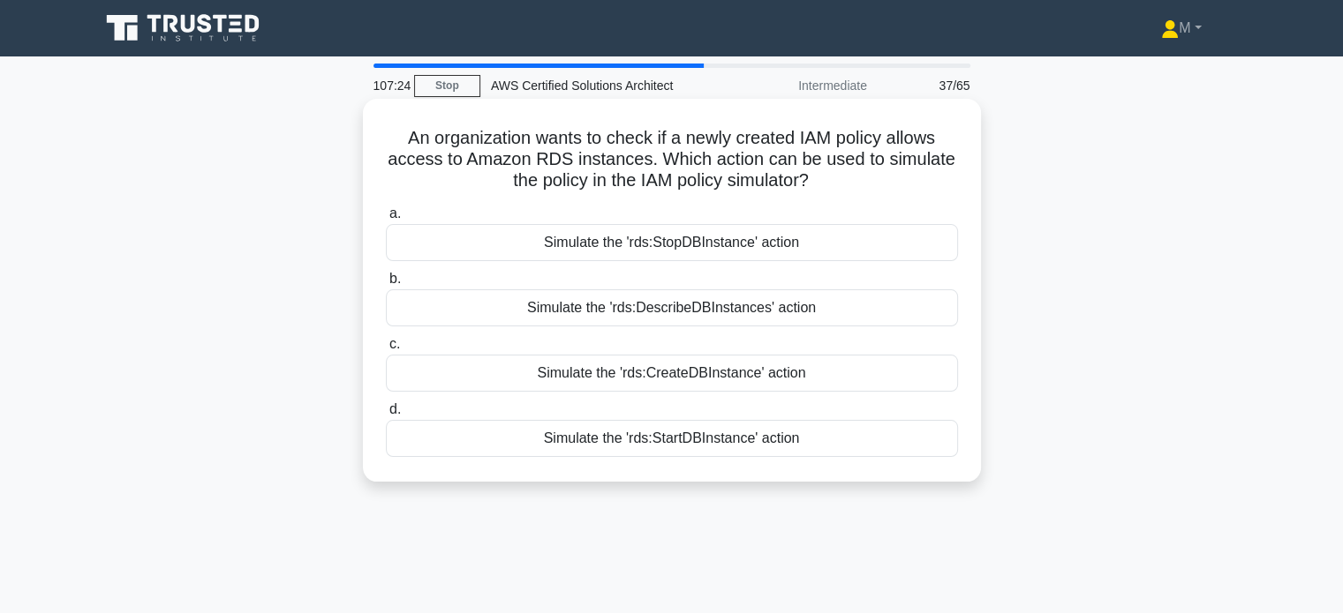
click at [718, 313] on div "Simulate the 'rds:DescribeDBInstances' action" at bounding box center [672, 308] width 572 height 37
click at [386, 285] on input "b. Simulate the 'rds:DescribeDBInstances' action" at bounding box center [386, 279] width 0 height 11
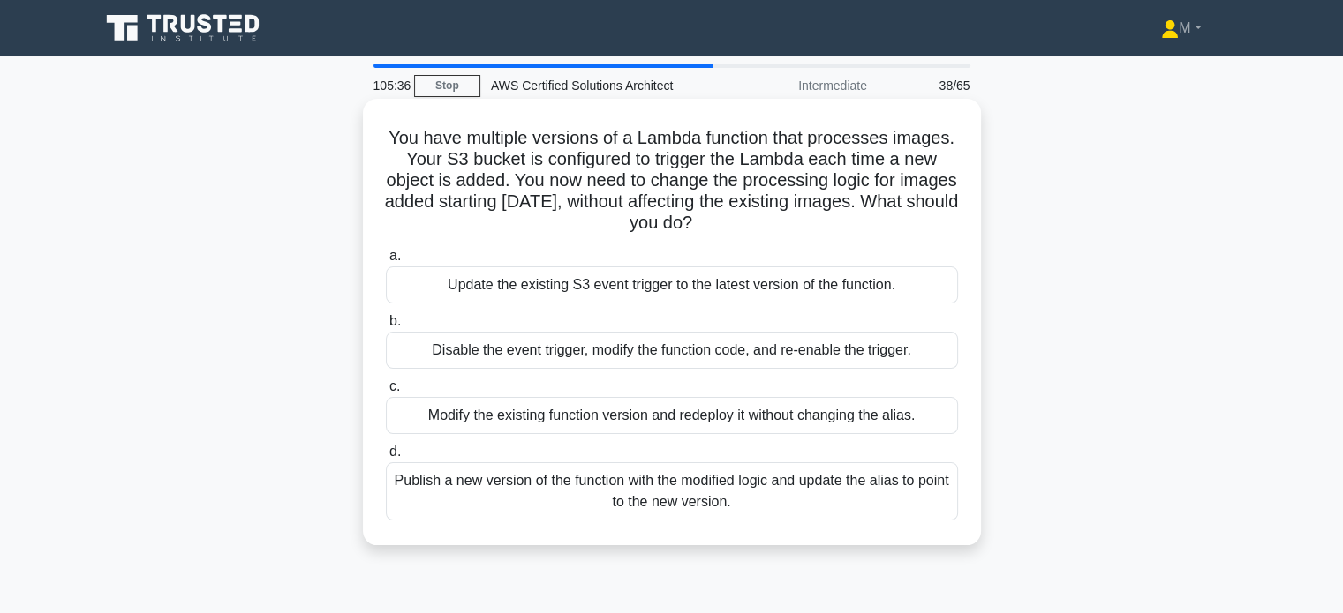
click at [506, 490] on div "Publish a new version of the function with the modified logic and update the al…" at bounding box center [672, 492] width 572 height 58
click at [386, 458] on input "d. Publish a new version of the function with the modified logic and update the…" at bounding box center [386, 452] width 0 height 11
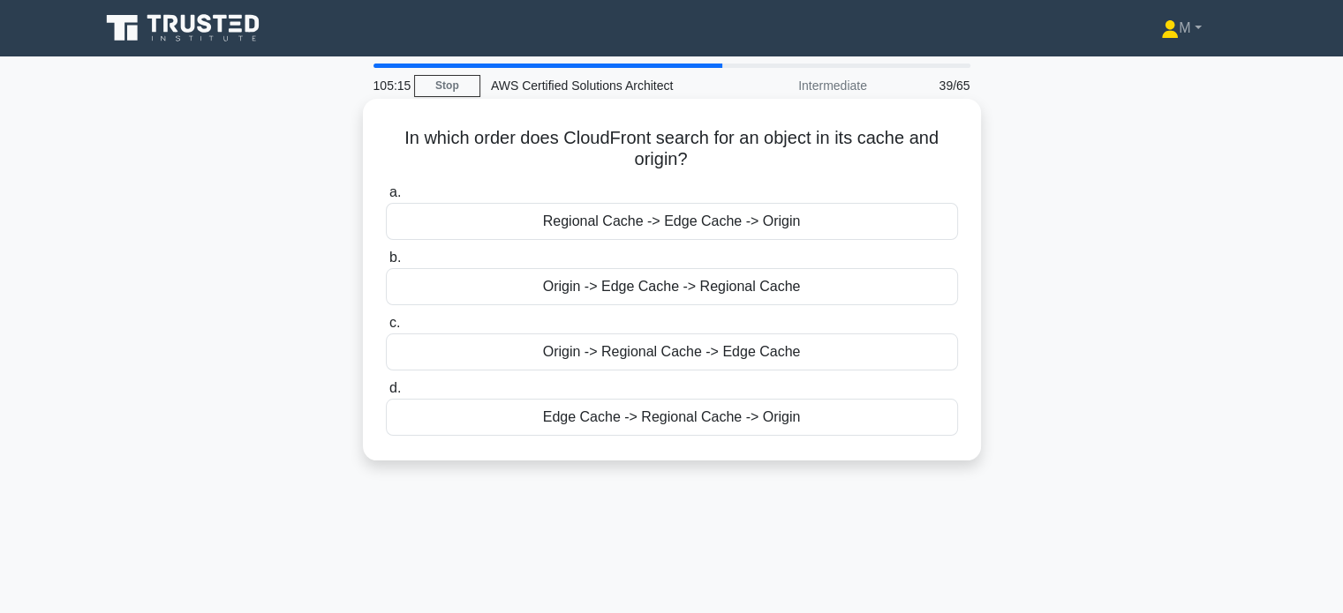
click at [585, 236] on div "Regional Cache -> Edge Cache -> Origin" at bounding box center [672, 221] width 572 height 37
click at [386, 199] on input "a. Regional Cache -> Edge Cache -> Origin" at bounding box center [386, 192] width 0 height 11
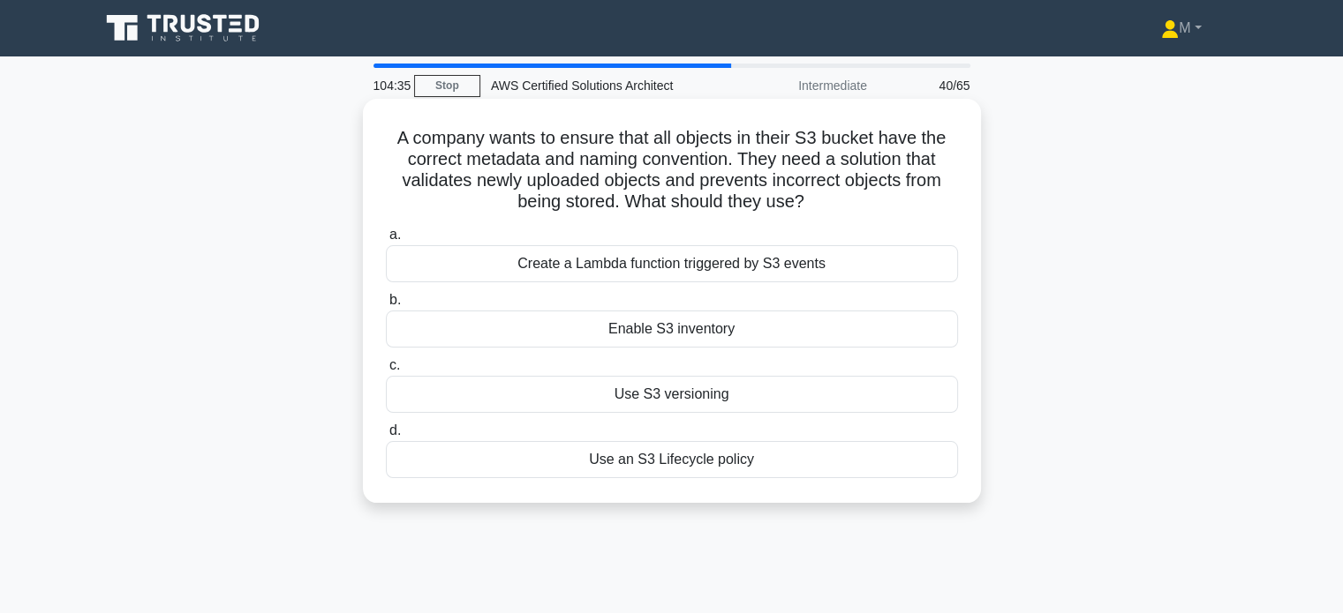
click at [635, 393] on div "Use S3 versioning" at bounding box center [672, 394] width 572 height 37
click at [386, 372] on input "c. Use S3 versioning" at bounding box center [386, 365] width 0 height 11
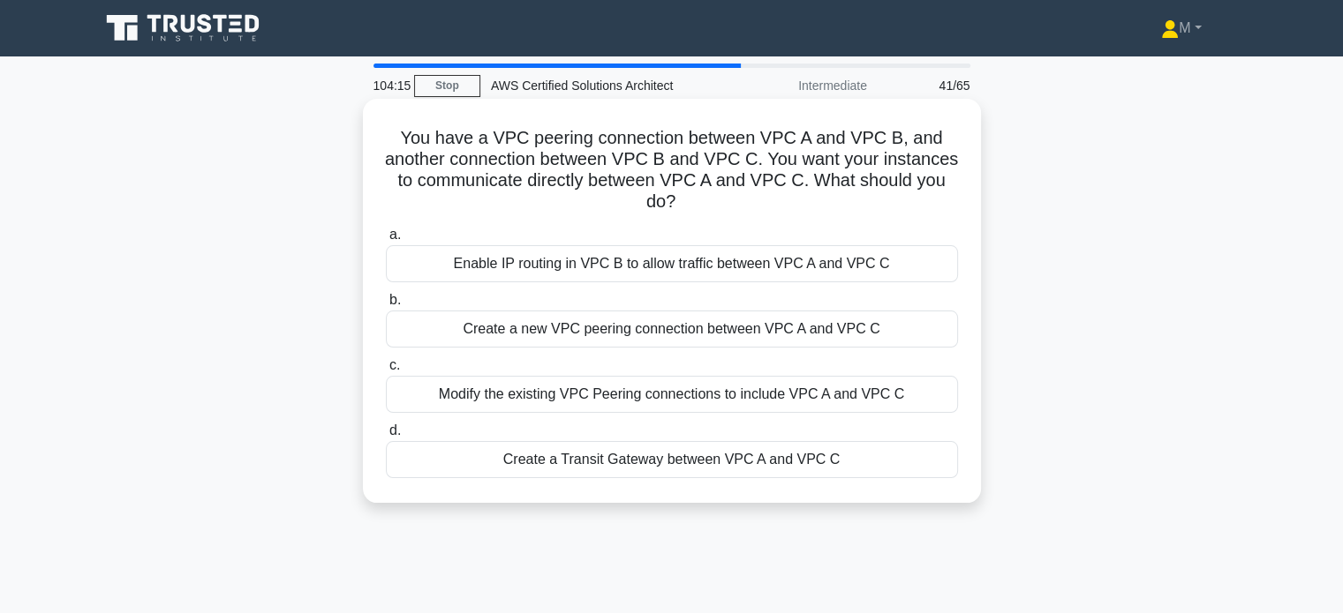
click at [581, 332] on div "Create a new VPC peering connection between VPC A and VPC C" at bounding box center [672, 329] width 572 height 37
click at [386, 306] on input "b. Create a new VPC peering connection between VPC A and VPC C" at bounding box center [386, 300] width 0 height 11
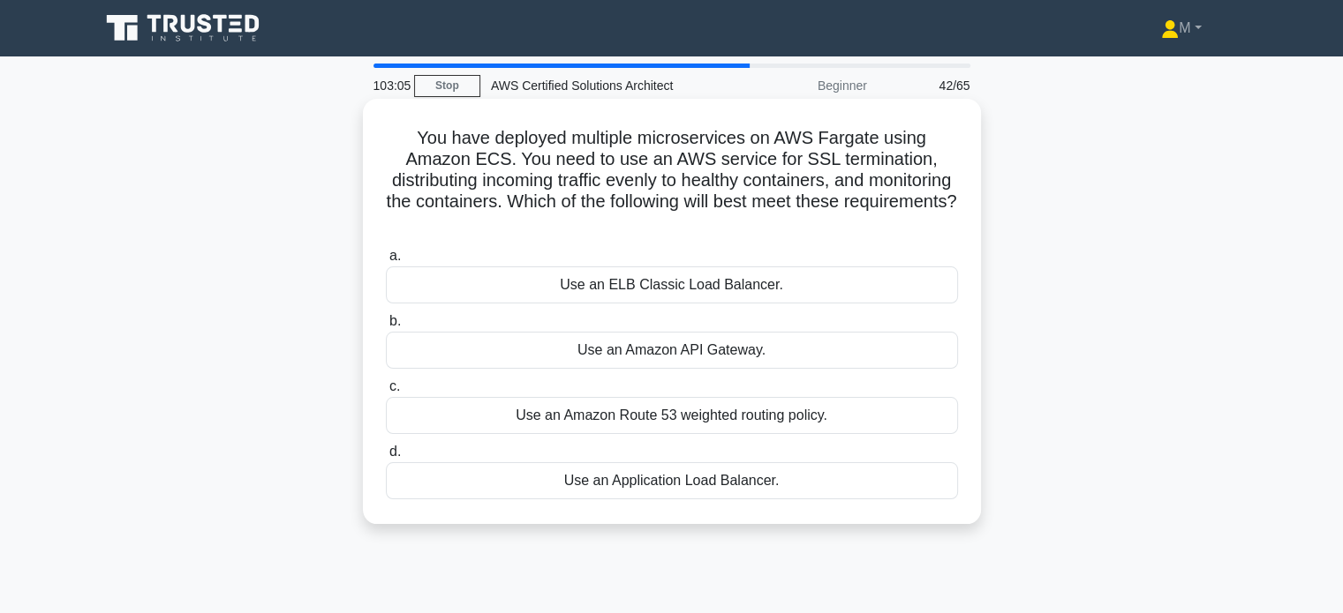
click at [715, 474] on div "Use an Application Load Balancer." at bounding box center [672, 481] width 572 height 37
click at [386, 458] on input "d. Use an Application Load Balancer." at bounding box center [386, 452] width 0 height 11
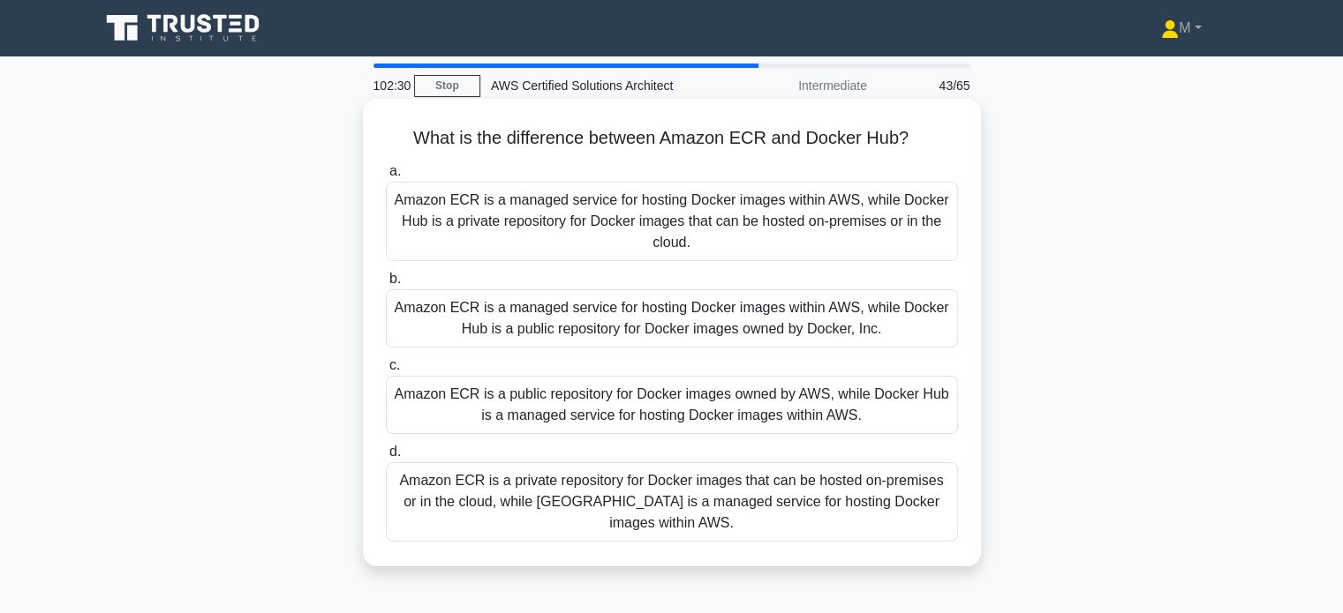
click at [615, 402] on div "Amazon ECR is a public repository for Docker images owned by AWS, while Docker …" at bounding box center [672, 405] width 572 height 58
click at [386, 372] on input "c. Amazon ECR is a public repository for Docker images owned by AWS, while Dock…" at bounding box center [386, 365] width 0 height 11
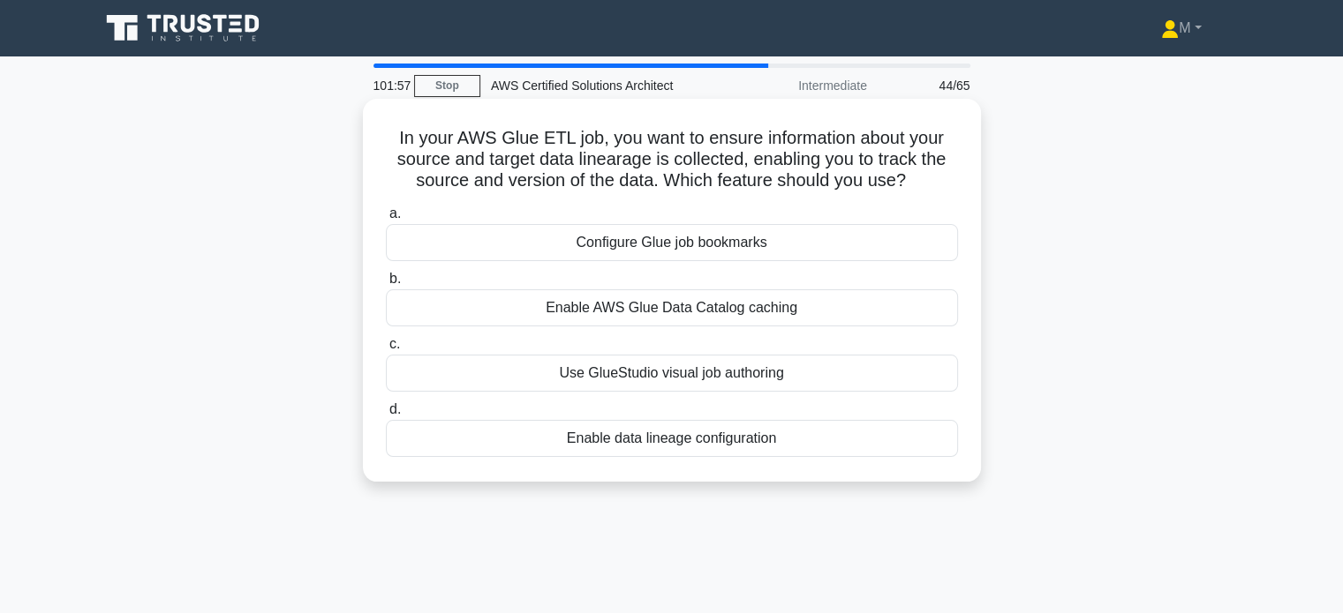
click at [679, 249] on div "Configure Glue job bookmarks" at bounding box center [672, 242] width 572 height 37
click at [386, 220] on input "a. Configure Glue job bookmarks" at bounding box center [386, 213] width 0 height 11
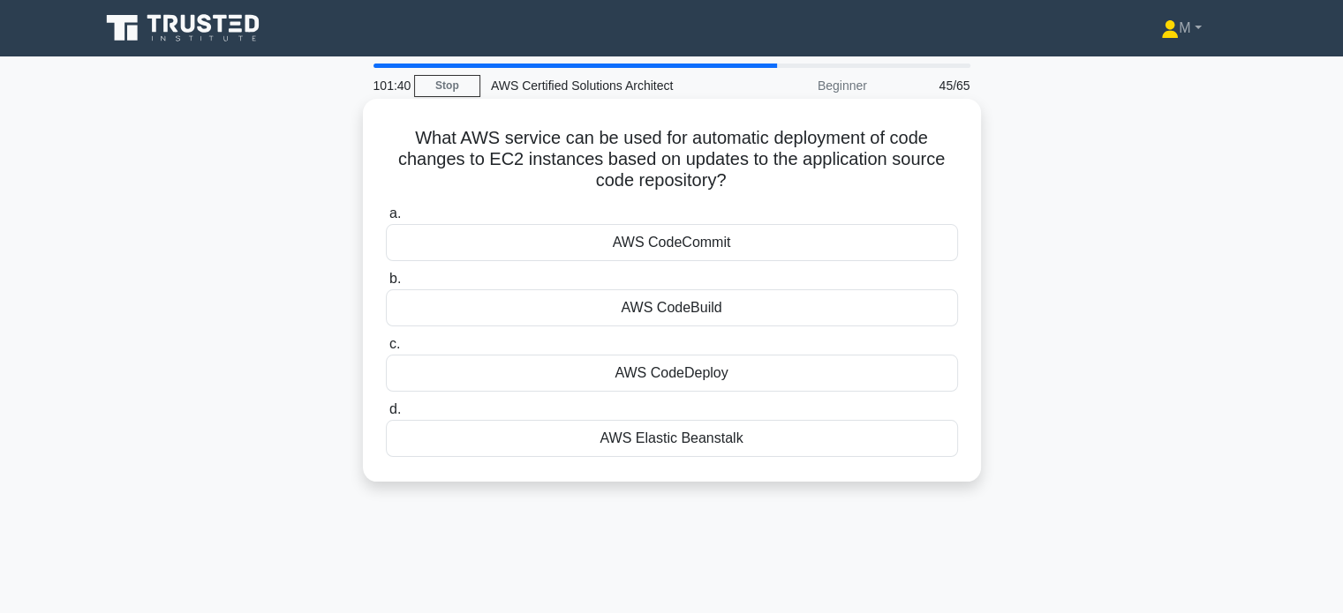
click at [673, 370] on div "AWS CodeDeploy" at bounding box center [672, 373] width 572 height 37
click at [386, 350] on input "c. AWS CodeDeploy" at bounding box center [386, 344] width 0 height 11
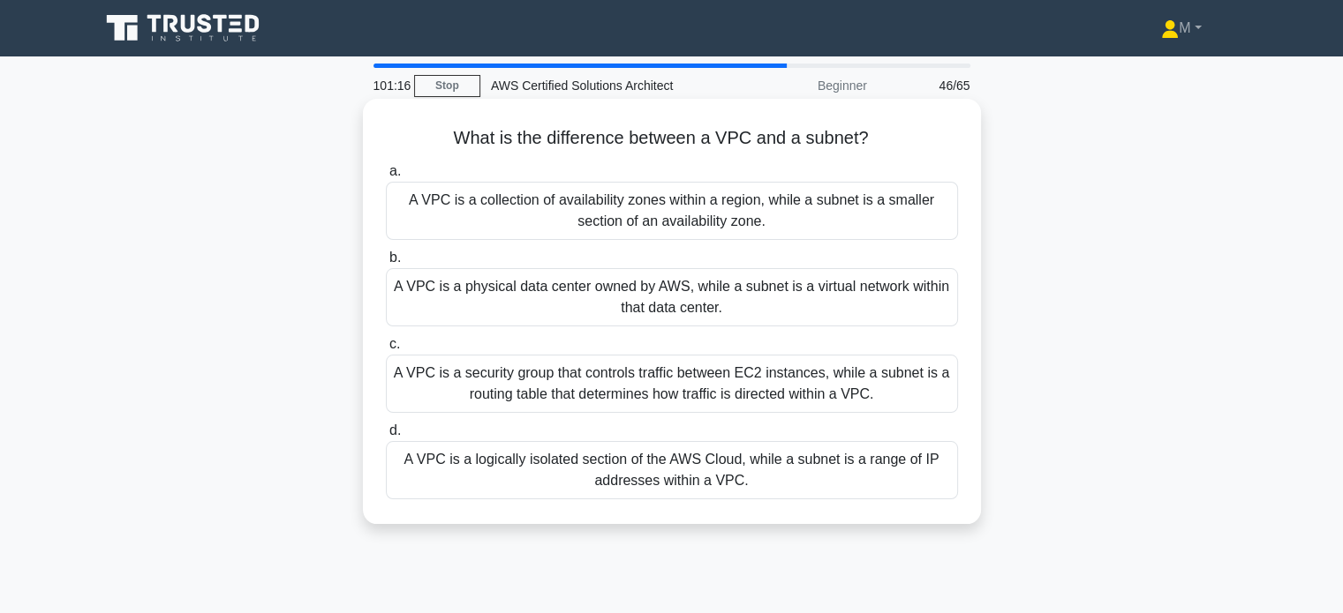
click at [557, 473] on div "A VPC is a logically isolated section of the AWS Cloud, while a subnet is a ran…" at bounding box center [672, 470] width 572 height 58
click at [386, 437] on input "d. A VPC is a logically isolated section of the AWS Cloud, while a subnet is a …" at bounding box center [386, 430] width 0 height 11
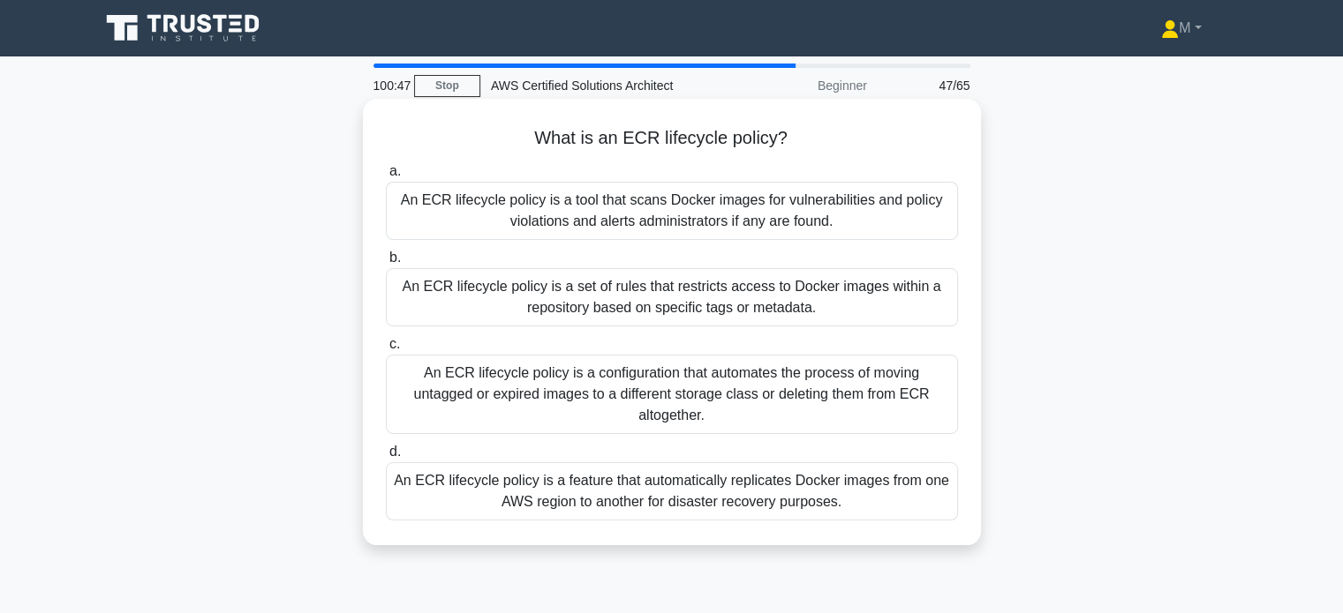
click at [677, 365] on div "An ECR lifecycle policy is a configuration that automates the process of moving…" at bounding box center [672, 394] width 572 height 79
click at [386, 350] on input "c. An ECR lifecycle policy is a configuration that automates the process of mov…" at bounding box center [386, 344] width 0 height 11
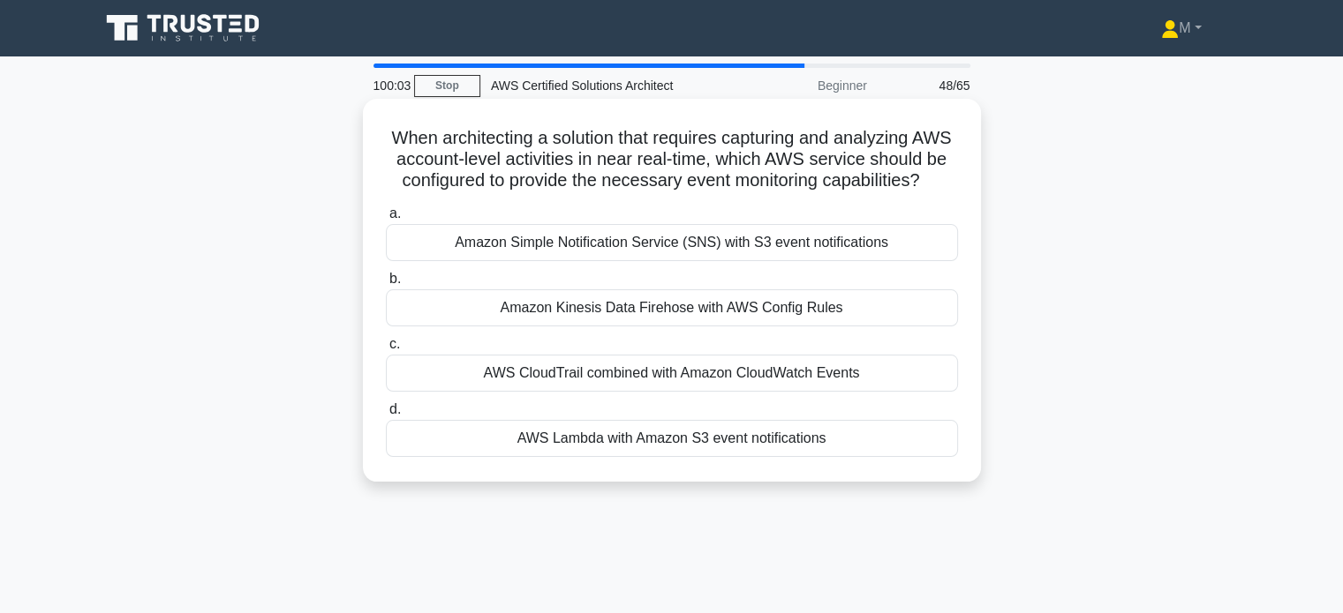
click at [482, 392] on div "AWS CloudTrail combined with Amazon CloudWatch Events" at bounding box center [672, 373] width 572 height 37
click at [386, 350] on input "c. AWS CloudTrail combined with Amazon CloudWatch Events" at bounding box center [386, 344] width 0 height 11
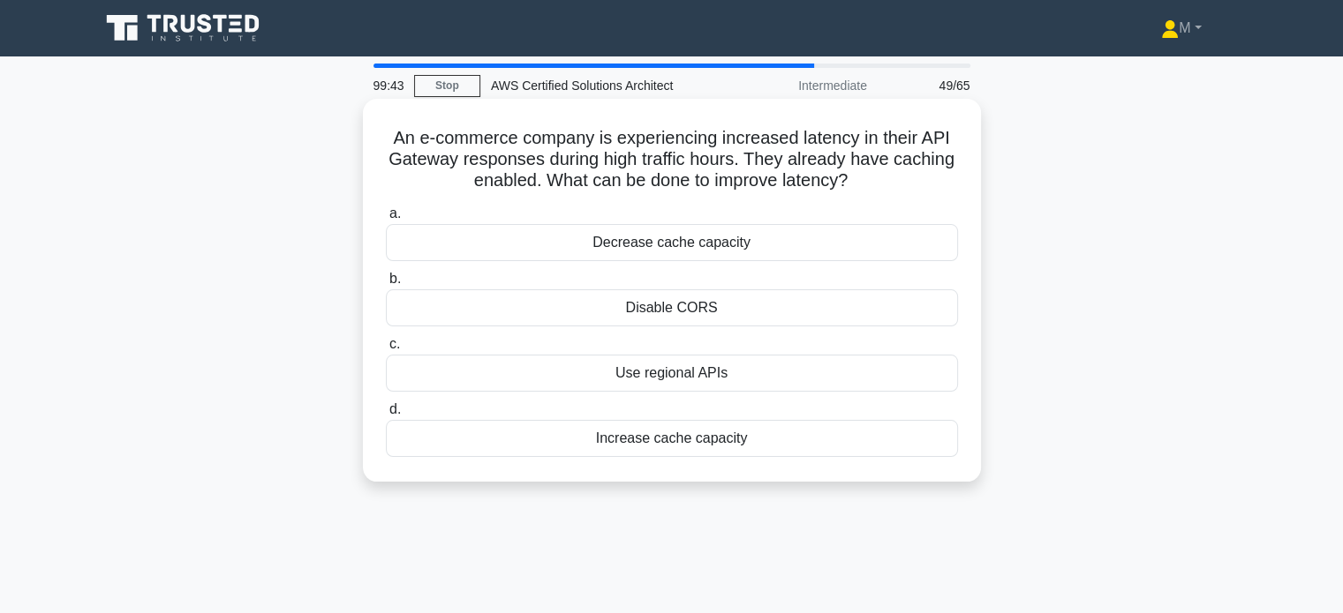
click at [545, 387] on div "Use regional APIs" at bounding box center [672, 373] width 572 height 37
click at [386, 350] on input "c. Use regional APIs" at bounding box center [386, 344] width 0 height 11
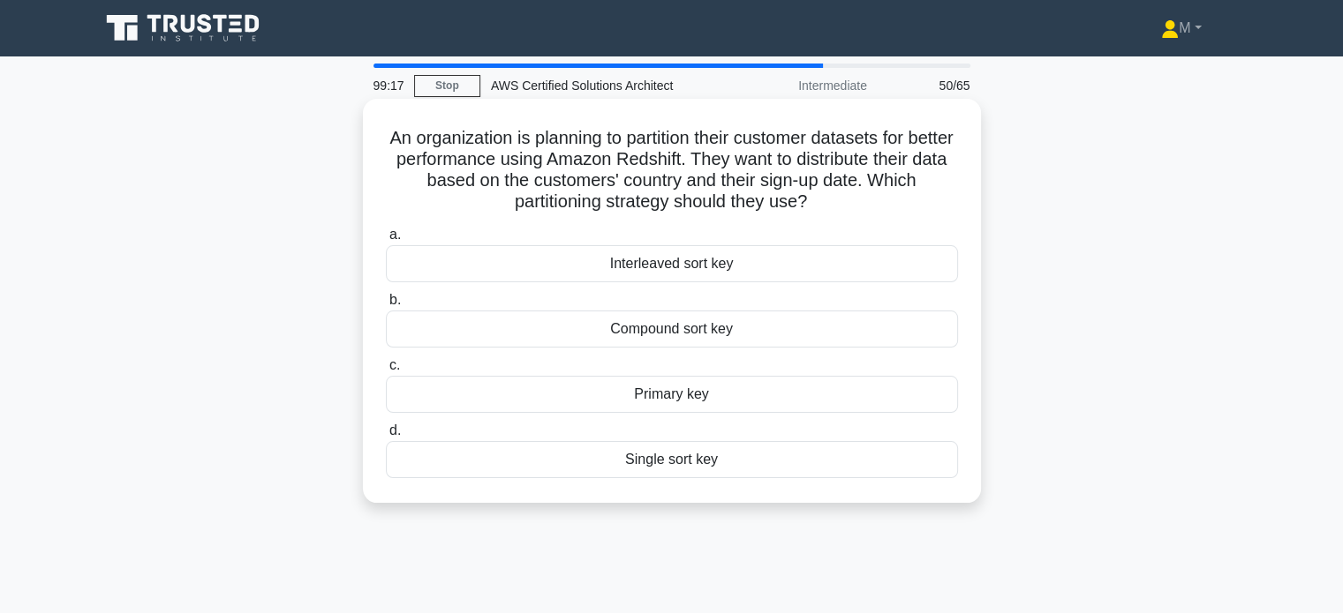
click at [438, 334] on div "Compound sort key" at bounding box center [672, 329] width 572 height 37
click at [386, 306] on input "b. Compound sort key" at bounding box center [386, 300] width 0 height 11
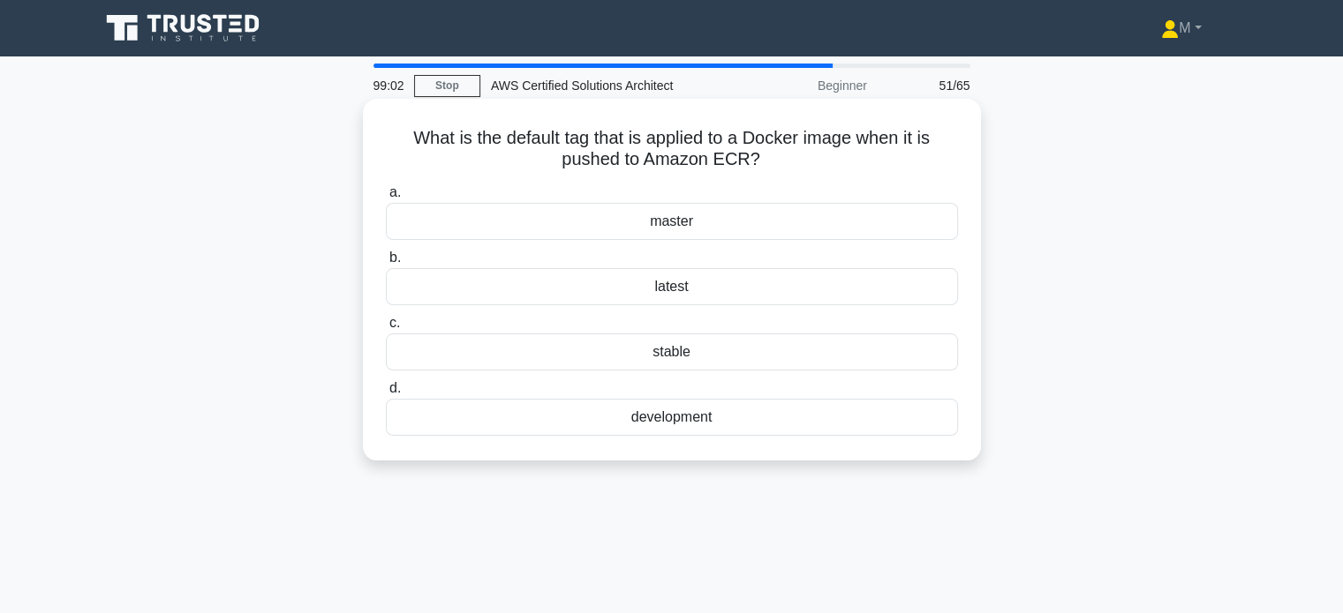
click at [688, 222] on div "master" at bounding box center [672, 221] width 572 height 37
click at [386, 199] on input "a. master" at bounding box center [386, 192] width 0 height 11
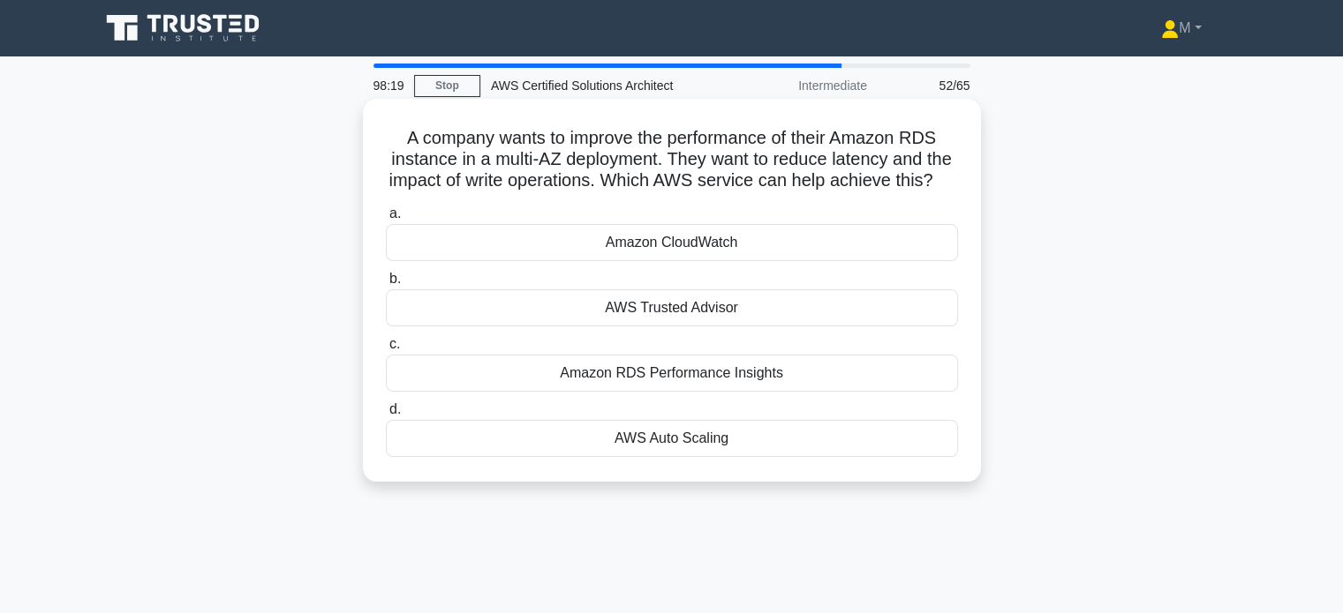
click at [568, 455] on div "AWS Auto Scaling" at bounding box center [672, 438] width 572 height 37
click at [386, 416] on input "d. AWS Auto Scaling" at bounding box center [386, 409] width 0 height 11
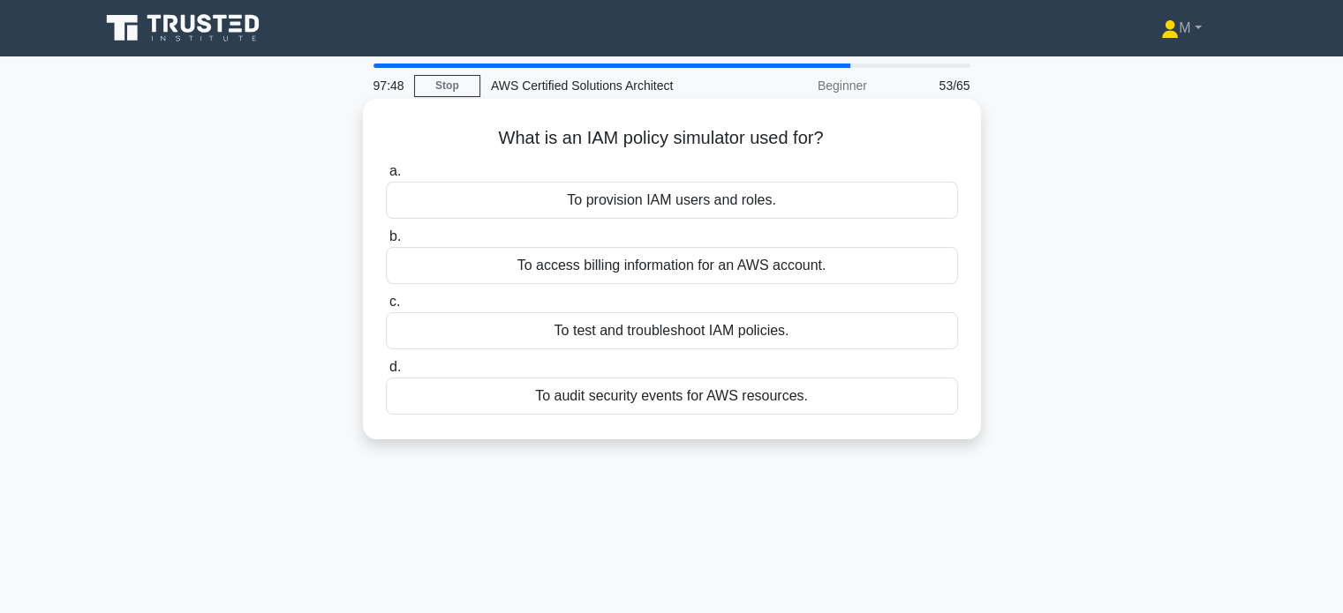
click at [613, 335] on div "To test and troubleshoot IAM policies." at bounding box center [672, 330] width 572 height 37
click at [386, 308] on input "c. To test and troubleshoot IAM policies." at bounding box center [386, 302] width 0 height 11
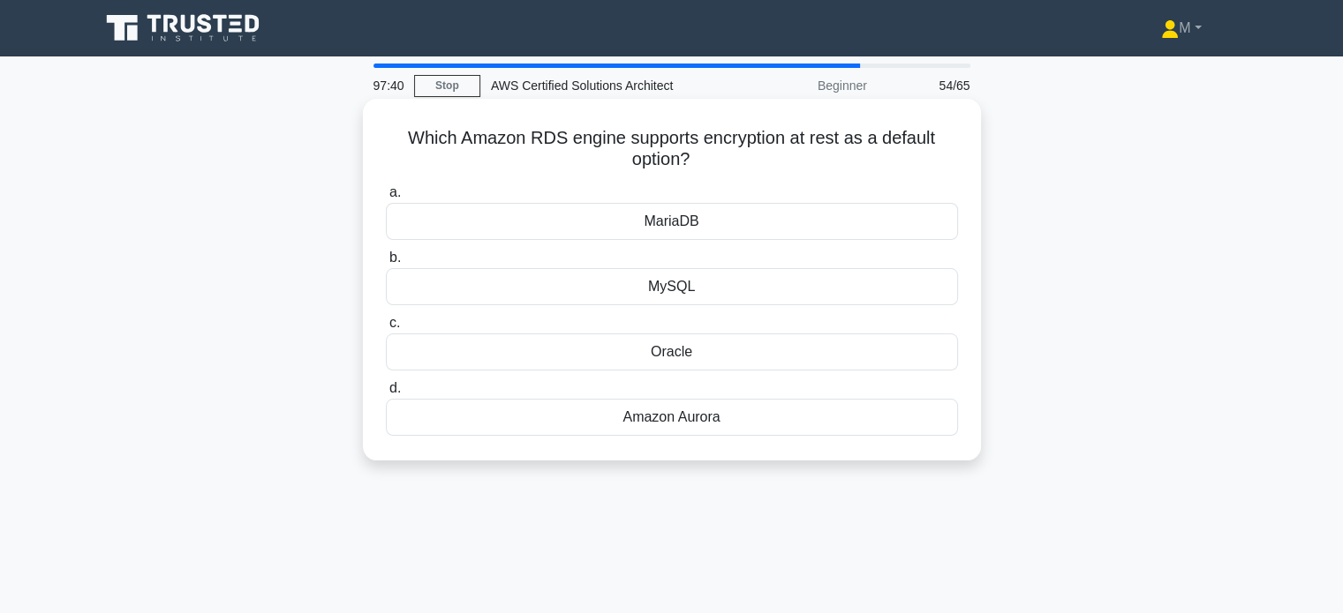
click at [688, 432] on div "Amazon Aurora" at bounding box center [672, 417] width 572 height 37
click at [386, 395] on input "d. Amazon Aurora" at bounding box center [386, 388] width 0 height 11
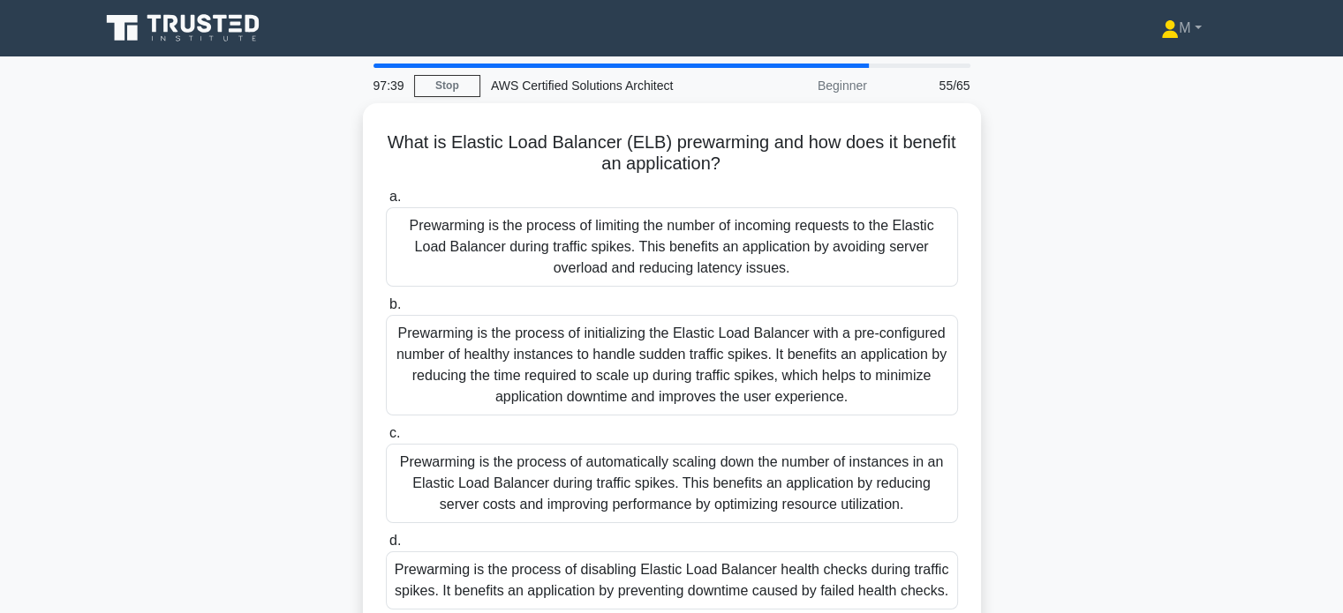
scroll to position [71, 0]
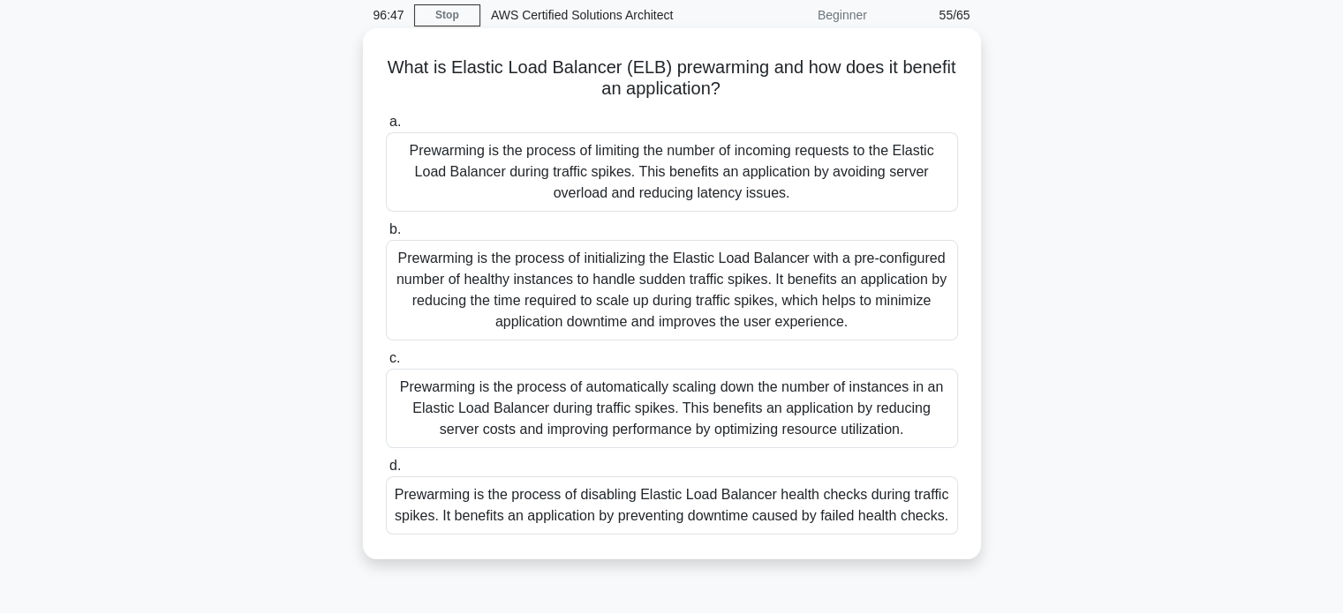
click at [531, 294] on div "Prewarming is the process of initializing the Elastic Load Balancer with a pre-…" at bounding box center [672, 290] width 572 height 101
click at [386, 236] on input "b. Prewarming is the process of initializing the Elastic Load Balancer with a p…" at bounding box center [386, 229] width 0 height 11
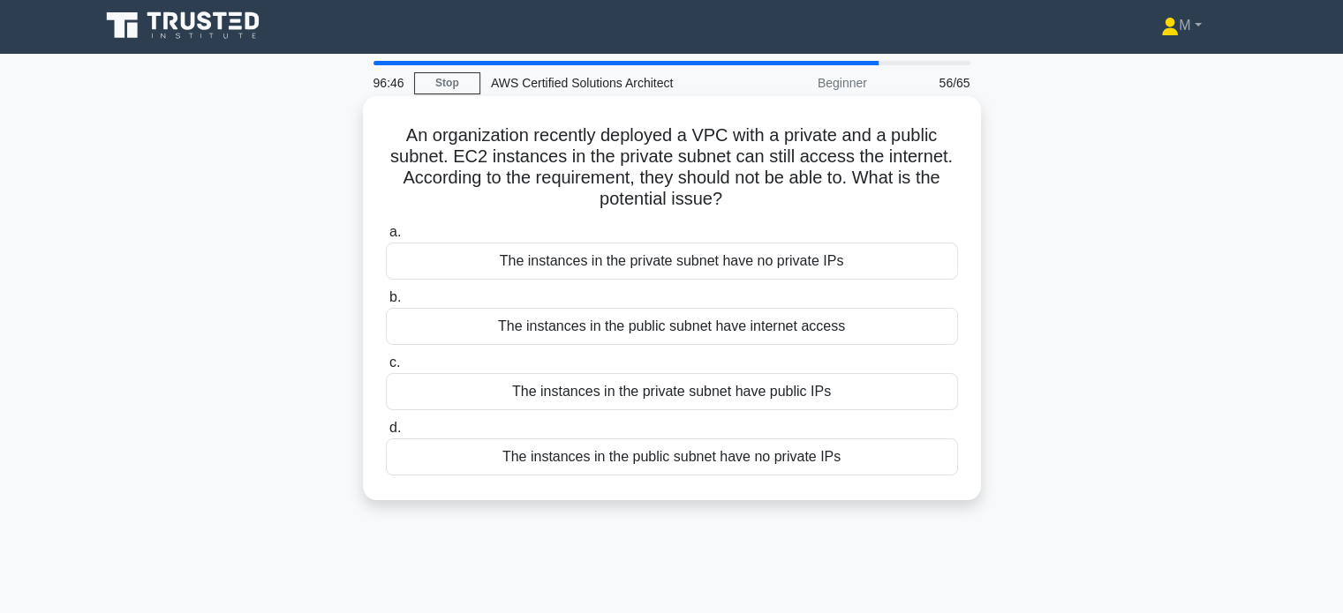
scroll to position [0, 0]
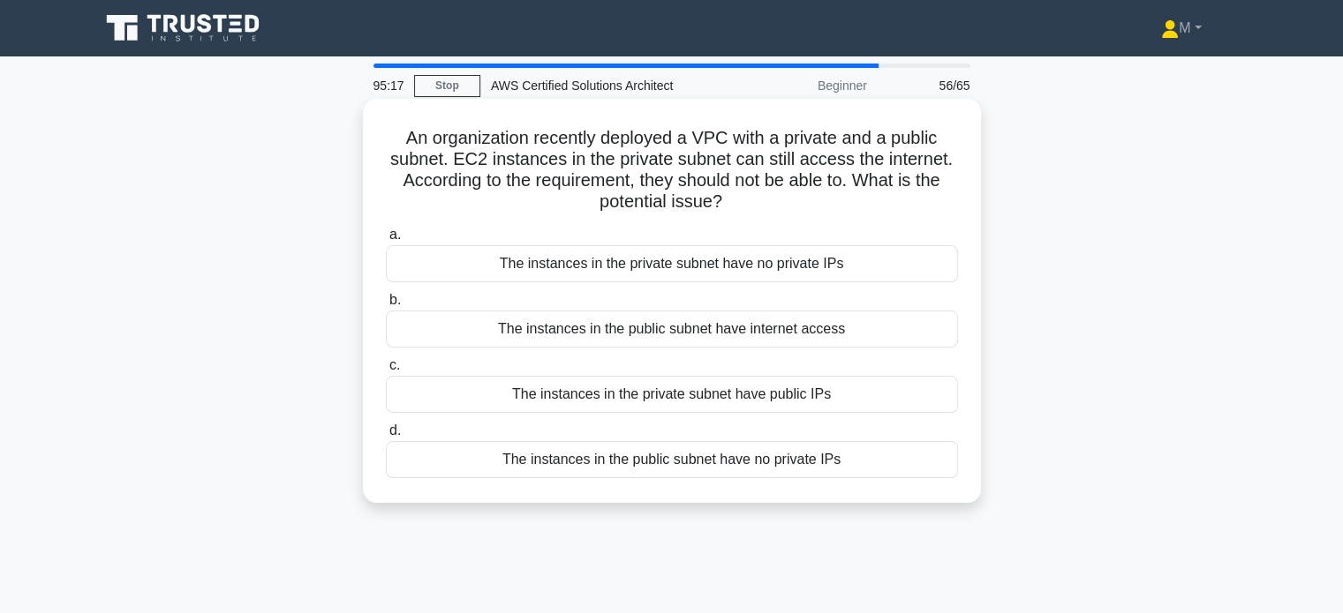
click at [678, 391] on div "The instances in the private subnet have public IPs" at bounding box center [672, 394] width 572 height 37
click at [386, 372] on input "c. The instances in the private subnet have public IPs" at bounding box center [386, 365] width 0 height 11
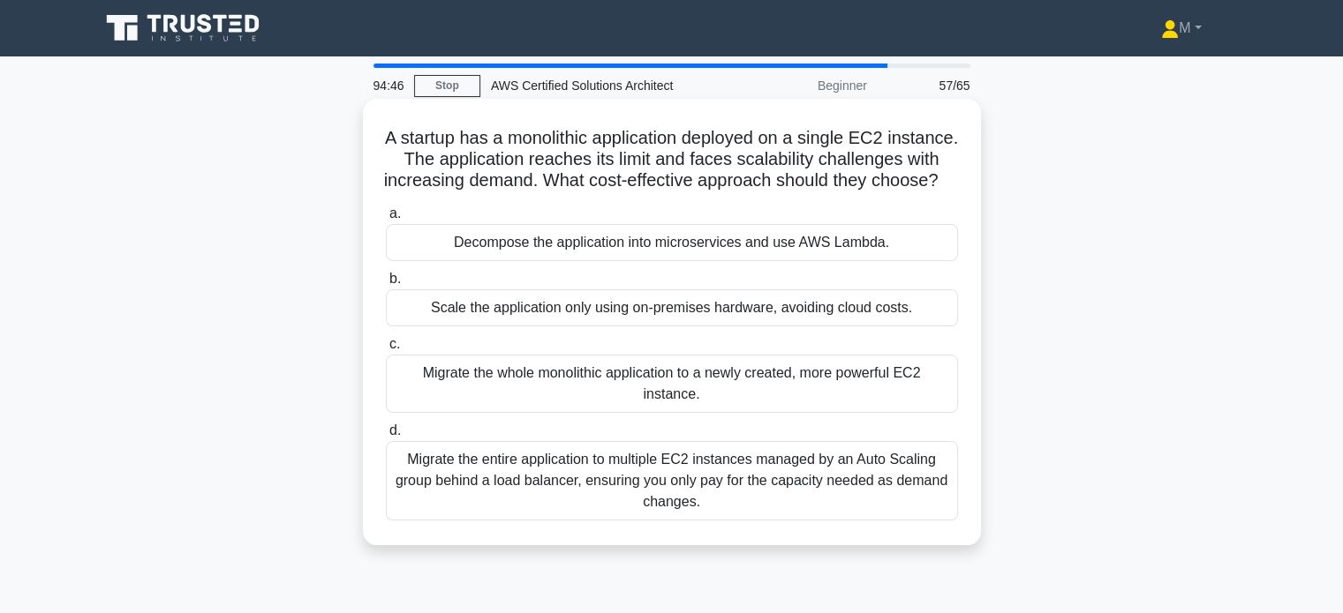
click at [578, 521] on div "Migrate the entire application to multiple EC2 instances managed by an Auto Sca…" at bounding box center [672, 480] width 572 height 79
click at [386, 437] on input "d. Migrate the entire application to multiple EC2 instances managed by an Auto …" at bounding box center [386, 430] width 0 height 11
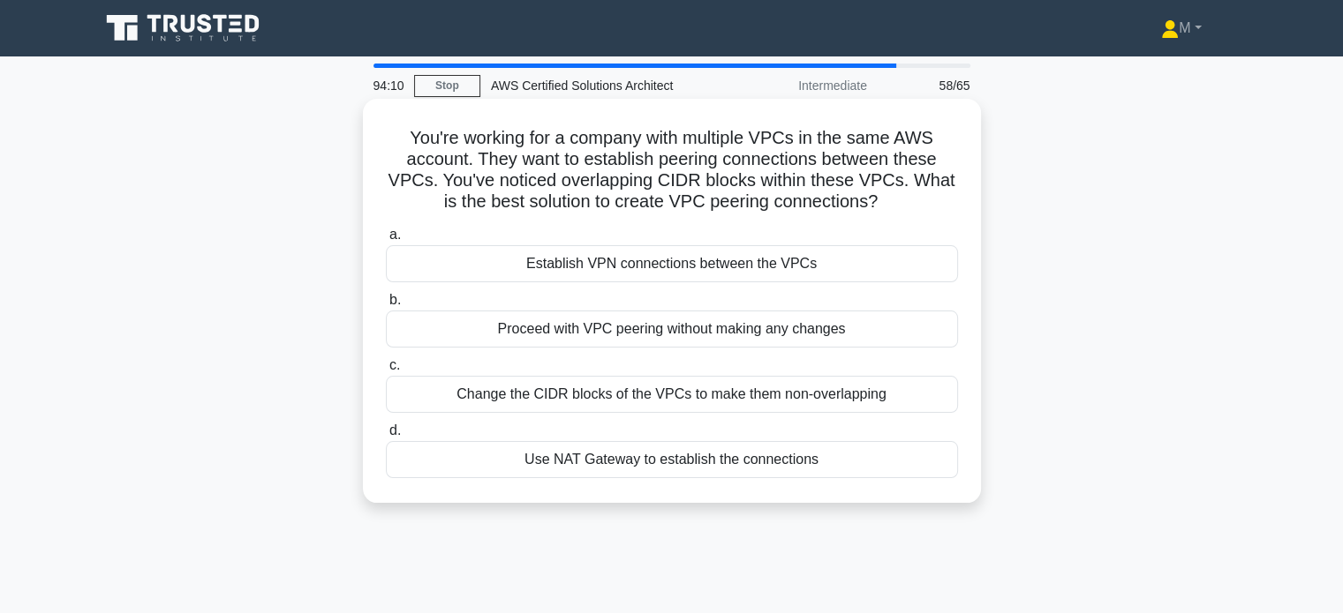
click at [770, 398] on div "Change the CIDR blocks of the VPCs to make them non-overlapping" at bounding box center [672, 394] width 572 height 37
click at [386, 372] on input "c. Change the CIDR blocks of the VPCs to make them non-overlapping" at bounding box center [386, 365] width 0 height 11
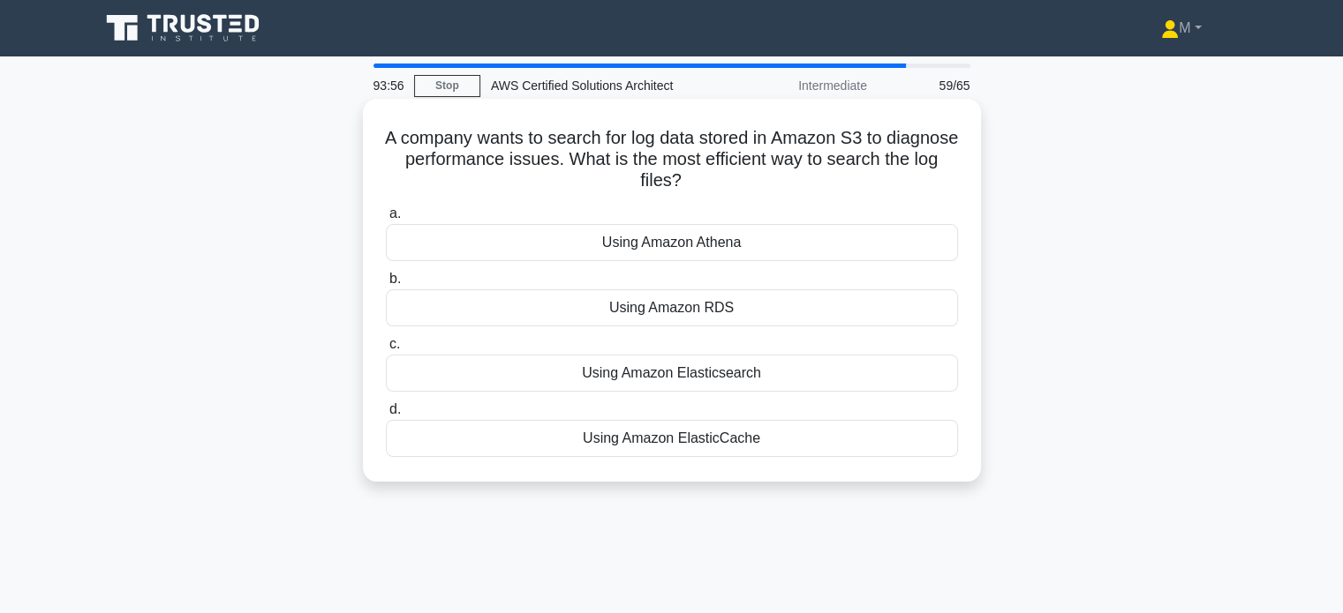
click at [642, 242] on div "Using Amazon Athena" at bounding box center [672, 242] width 572 height 37
click at [386, 220] on input "a. Using Amazon Athena" at bounding box center [386, 213] width 0 height 11
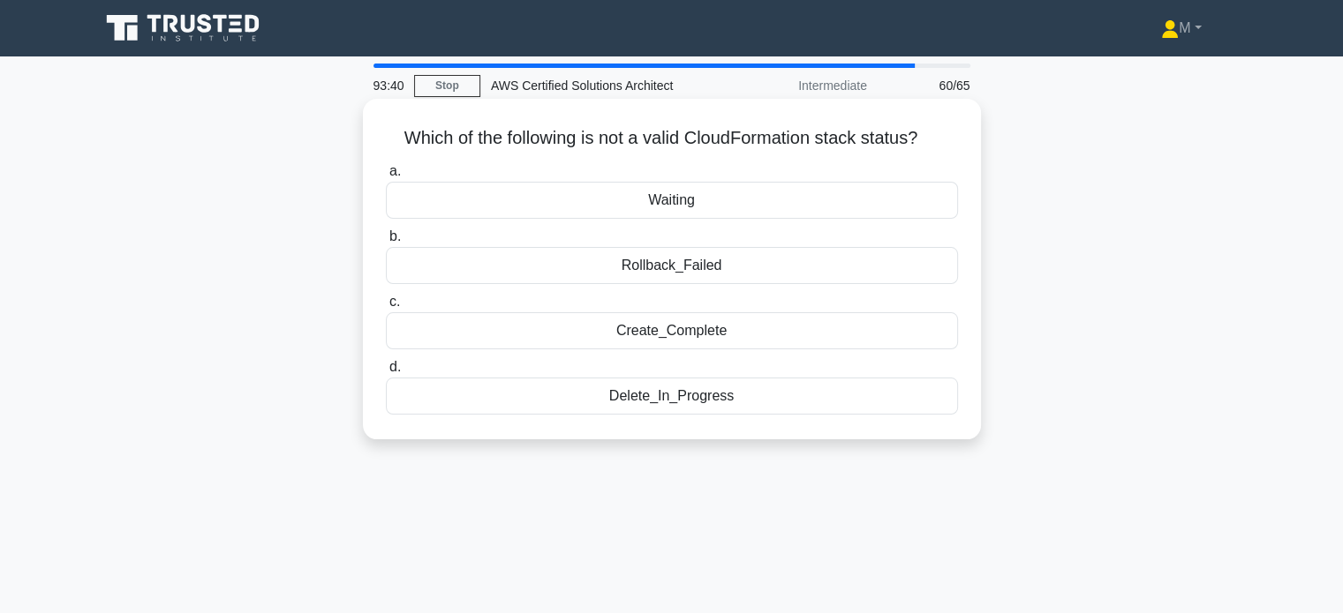
click at [658, 334] on div "Create_Complete" at bounding box center [672, 330] width 572 height 37
click at [386, 308] on input "c. Create_Complete" at bounding box center [386, 302] width 0 height 11
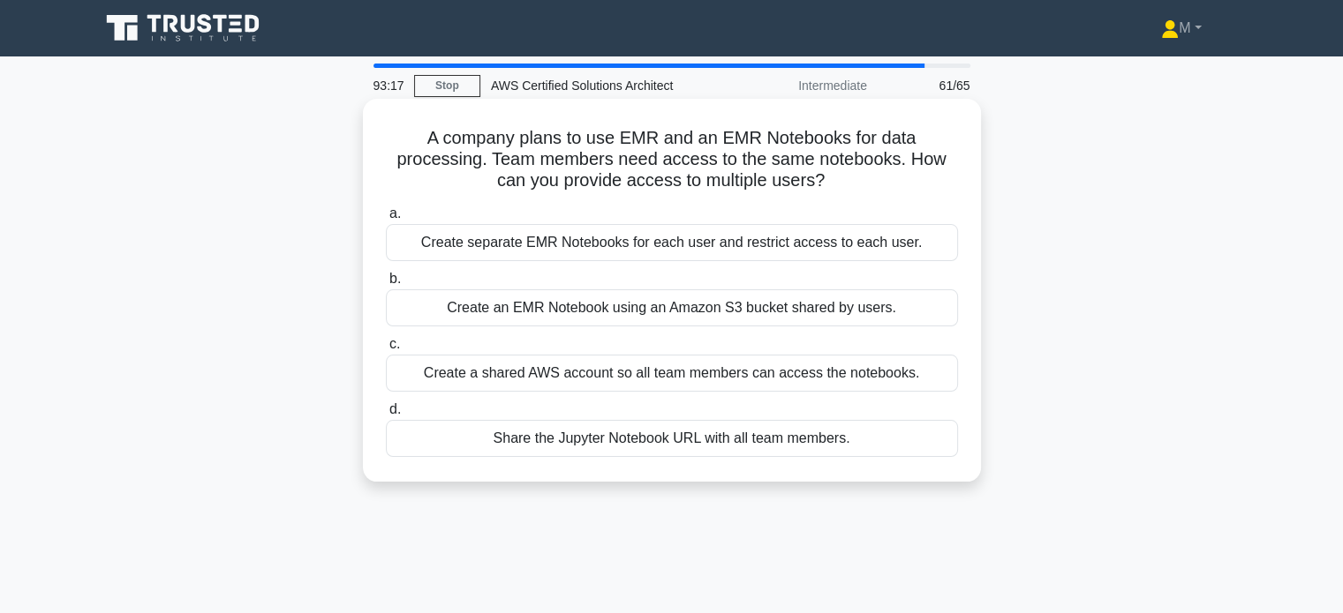
click at [562, 437] on div "Share the Jupyter Notebook URL with all team members." at bounding box center [672, 438] width 572 height 37
click at [386, 416] on input "d. Share the Jupyter Notebook URL with all team members." at bounding box center [386, 409] width 0 height 11
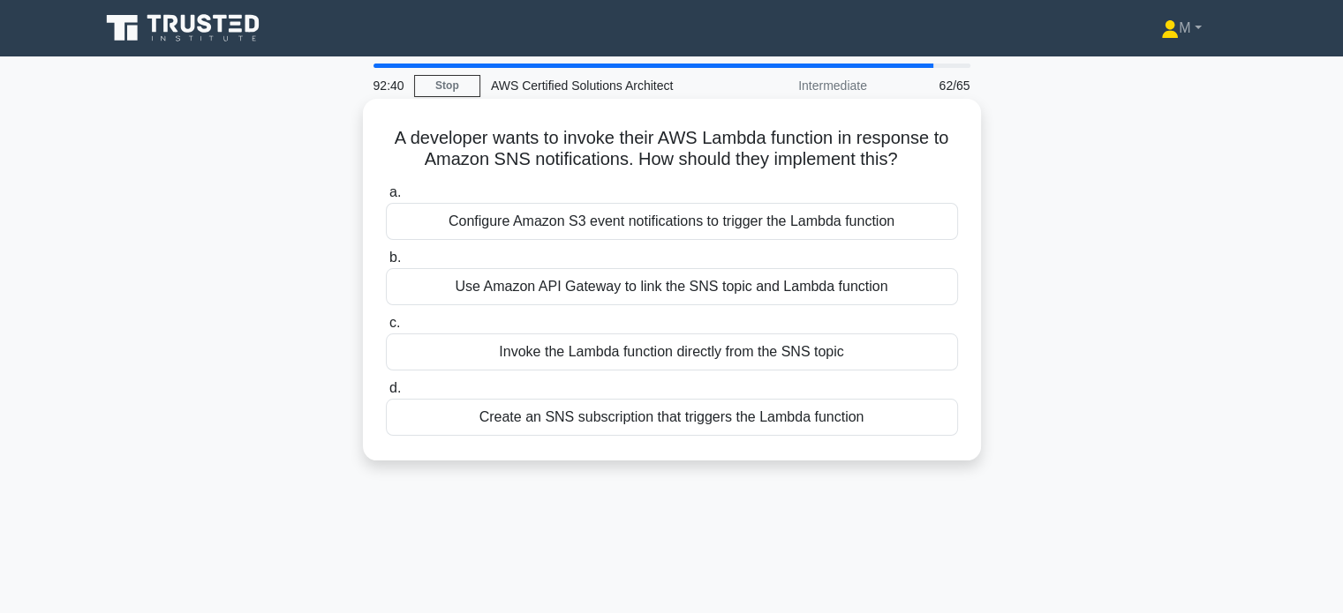
click at [538, 423] on div "Create an SNS subscription that triggers the Lambda function" at bounding box center [672, 417] width 572 height 37
click at [386, 395] on input "d. Create an SNS subscription that triggers the Lambda function" at bounding box center [386, 388] width 0 height 11
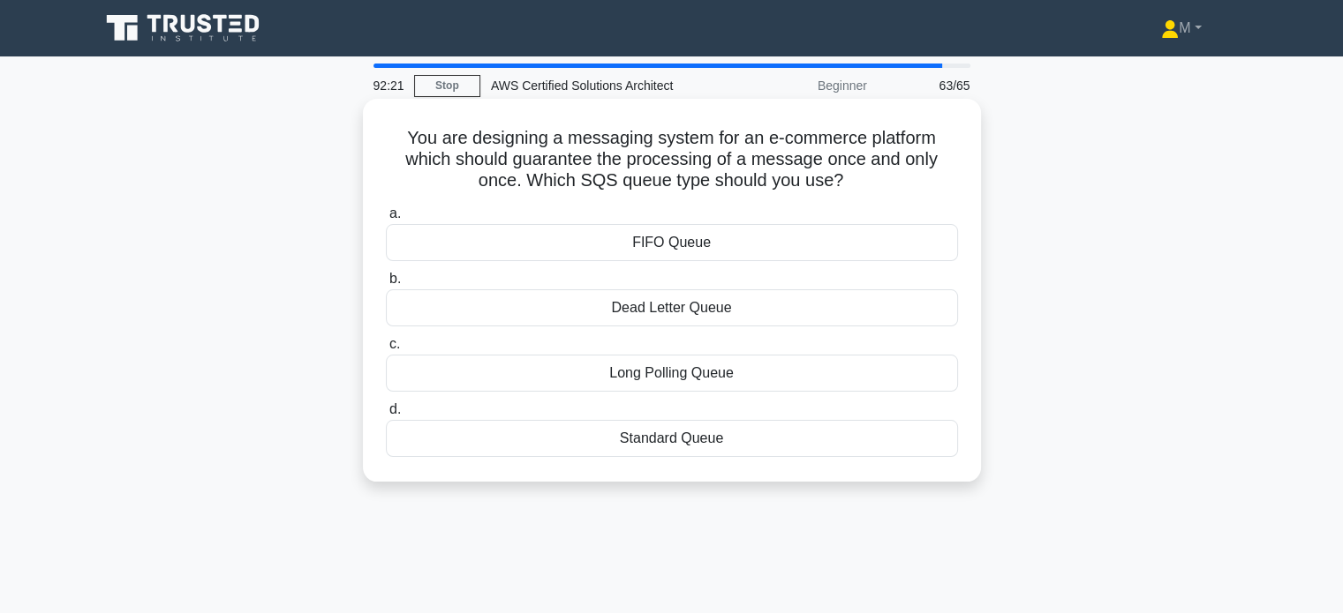
click at [670, 250] on div "FIFO Queue" at bounding box center [672, 242] width 572 height 37
click at [386, 220] on input "a. FIFO Queue" at bounding box center [386, 213] width 0 height 11
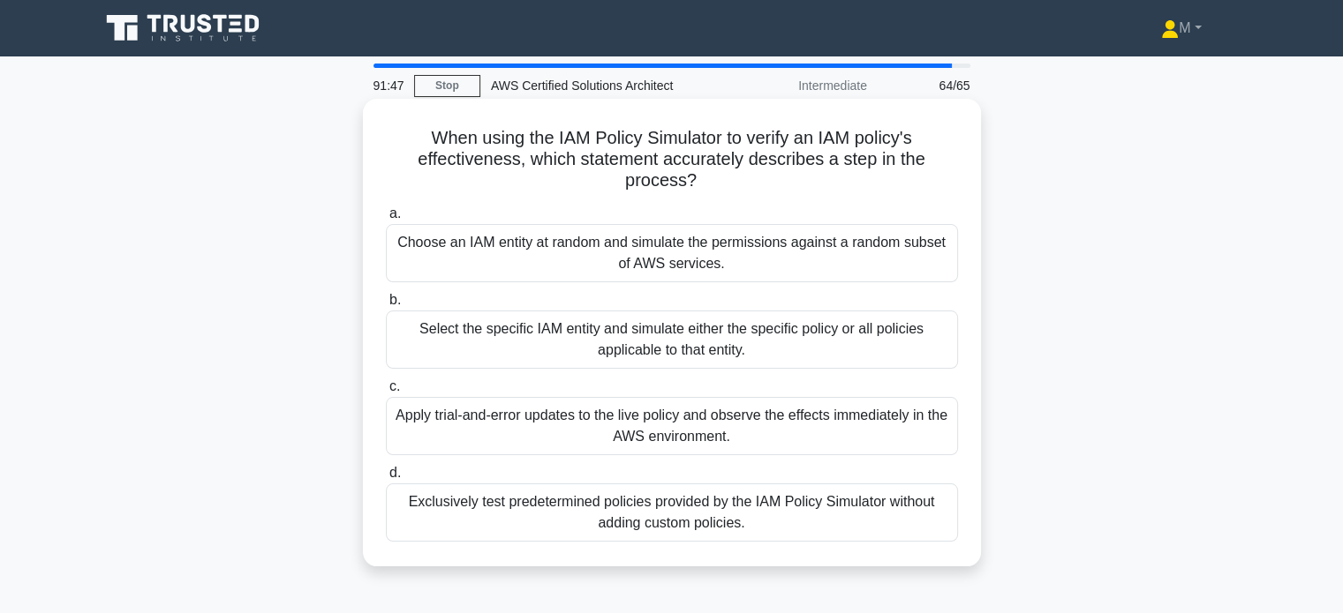
click at [558, 265] on div "Choose an IAM entity at random and simulate the permissions against a random su…" at bounding box center [672, 253] width 572 height 58
click at [386, 220] on input "a. Choose an IAM entity at random and simulate the permissions against a random…" at bounding box center [386, 213] width 0 height 11
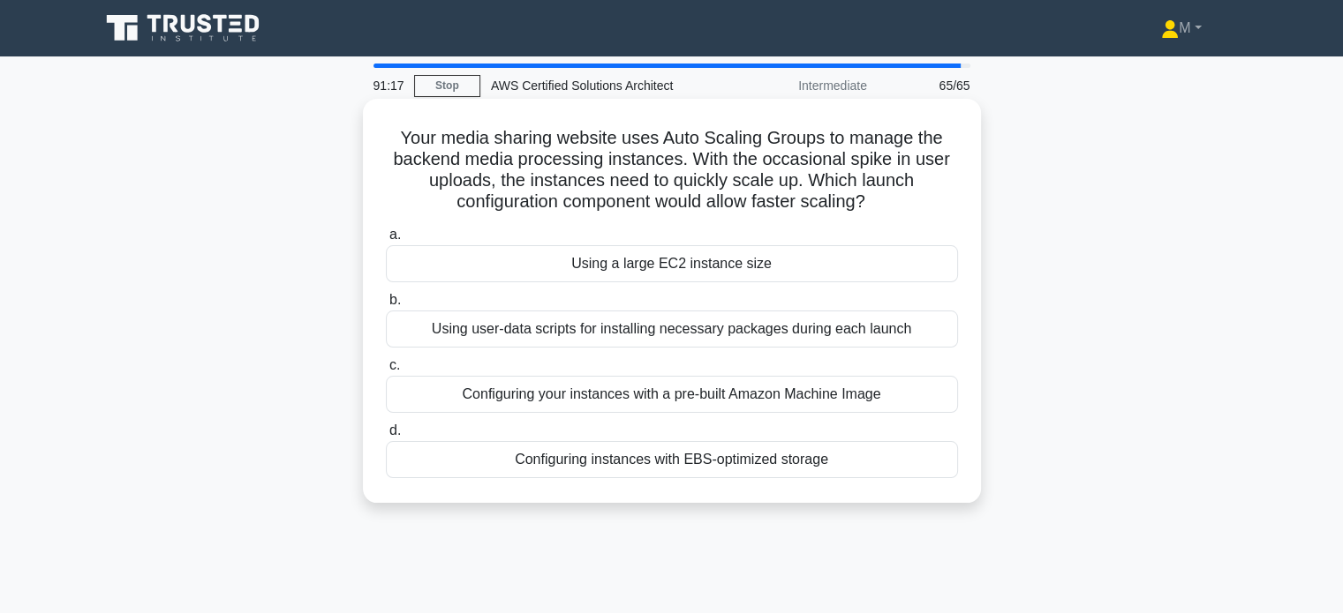
click at [623, 395] on div "Configuring your instances with a pre-built Amazon Machine Image" at bounding box center [672, 394] width 572 height 37
click at [386, 372] on input "c. Configuring your instances with a pre-built Amazon Machine Image" at bounding box center [386, 365] width 0 height 11
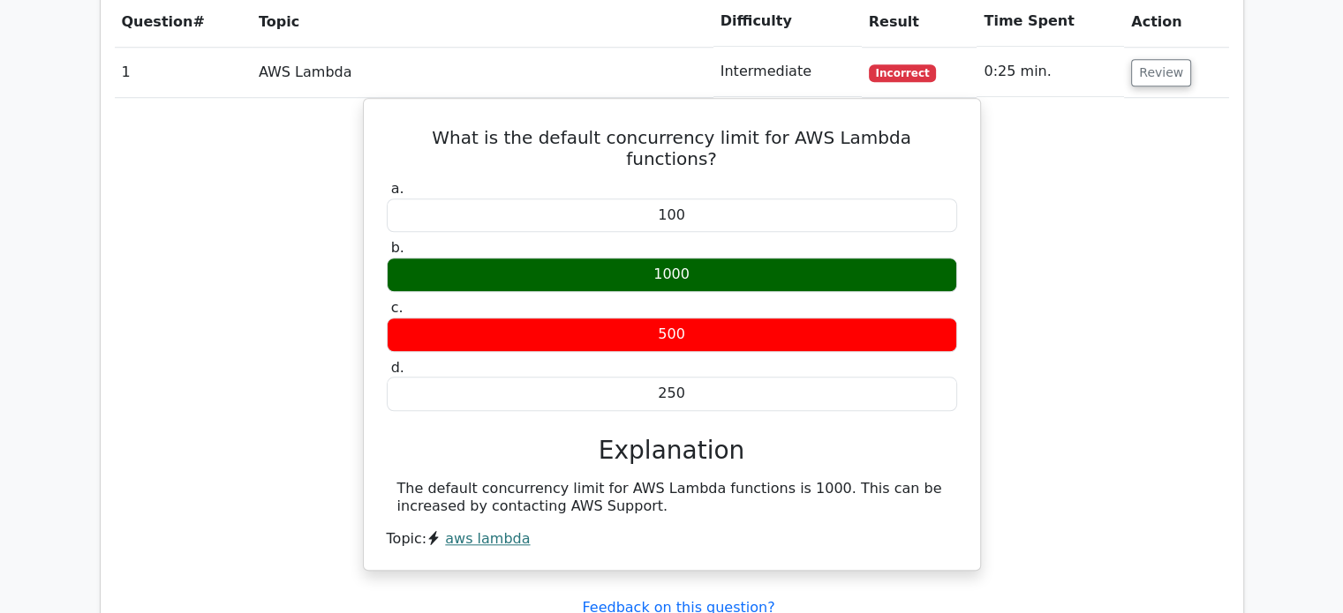
scroll to position [1659, 0]
